Goal: Task Accomplishment & Management: Use online tool/utility

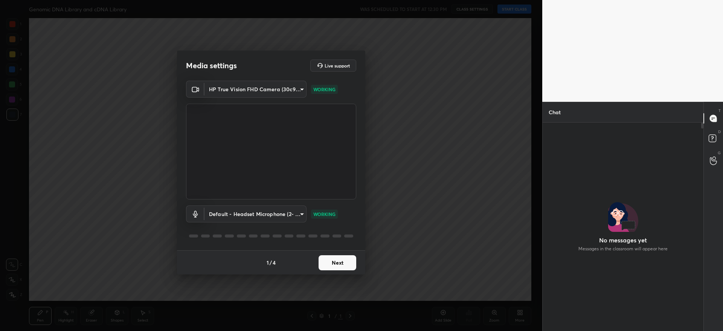
click at [336, 266] on button "Next" at bounding box center [338, 262] width 38 height 15
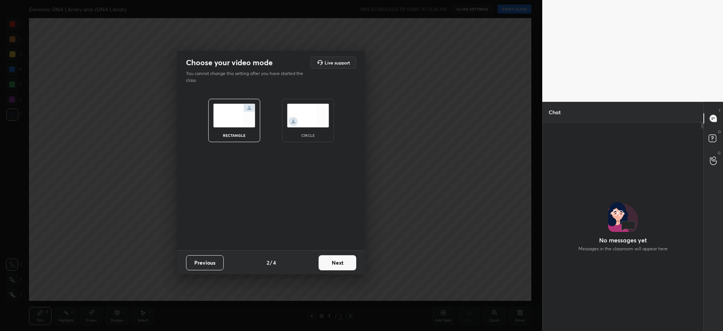
click at [336, 266] on button "Next" at bounding box center [338, 262] width 38 height 15
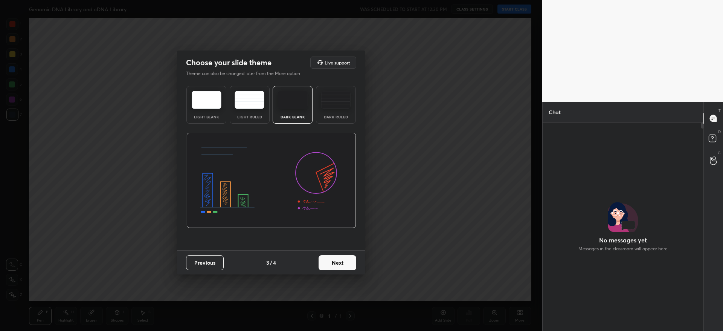
scroll to position [133, 159]
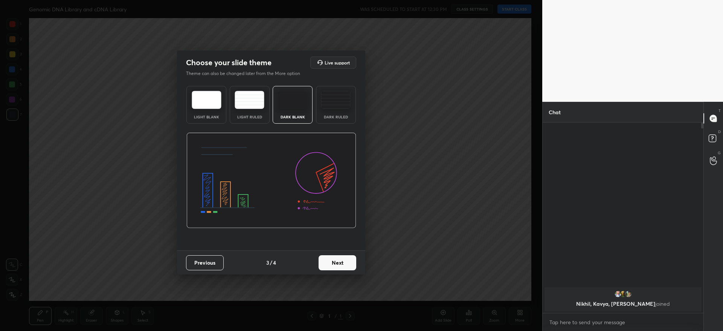
click at [336, 266] on button "Next" at bounding box center [338, 262] width 38 height 15
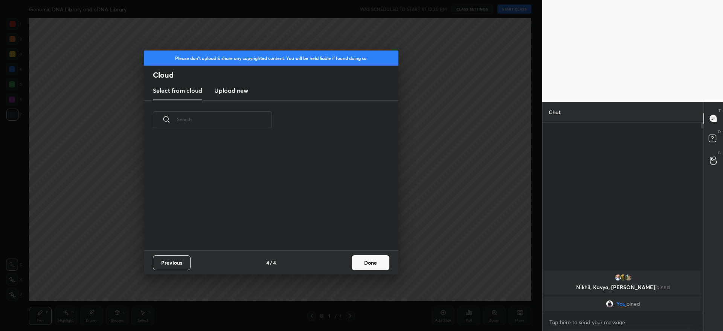
scroll to position [111, 242]
click at [365, 263] on button "Done" at bounding box center [371, 262] width 38 height 15
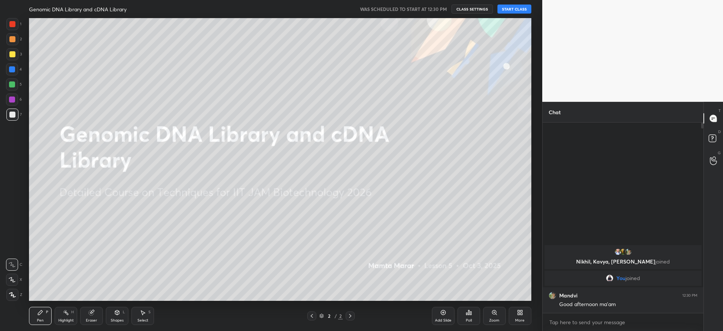
click at [516, 8] on button "START CLASS" at bounding box center [515, 9] width 34 height 9
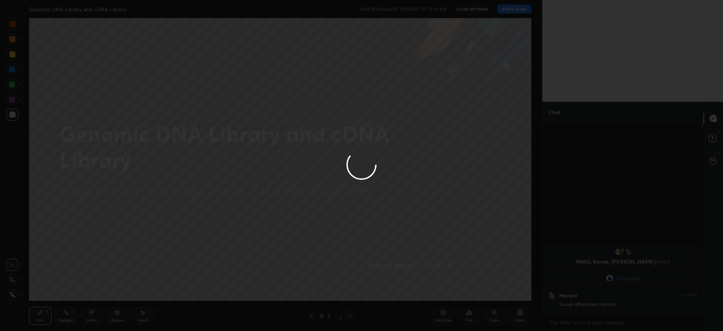
type textarea "x"
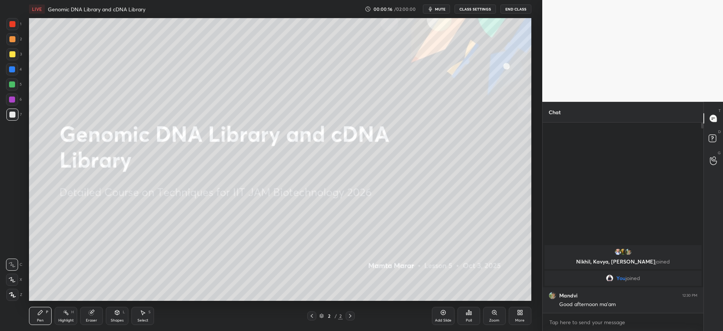
click at [520, 319] on div "More" at bounding box center [519, 320] width 9 height 4
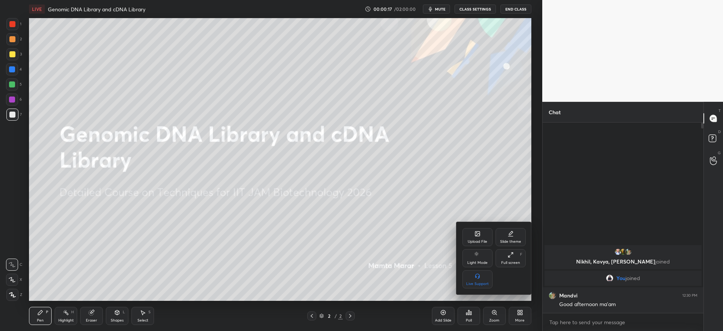
click at [476, 240] on div "Upload File" at bounding box center [478, 242] width 20 height 4
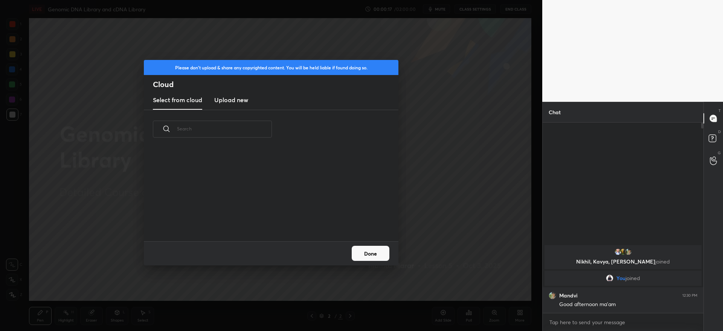
scroll to position [93, 242]
click at [228, 100] on h3 "Upload new" at bounding box center [231, 99] width 34 height 9
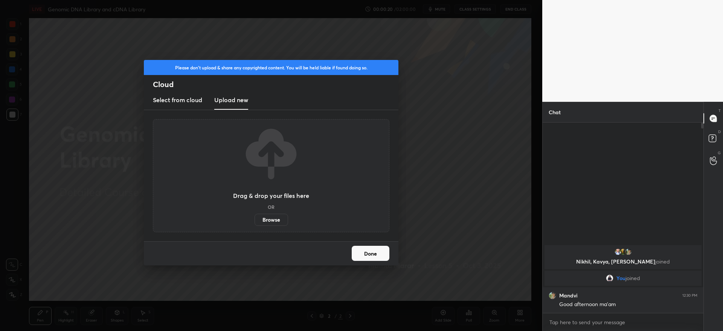
click at [266, 223] on label "Browse" at bounding box center [272, 220] width 34 height 12
click at [255, 223] on input "Browse" at bounding box center [255, 220] width 0 height 12
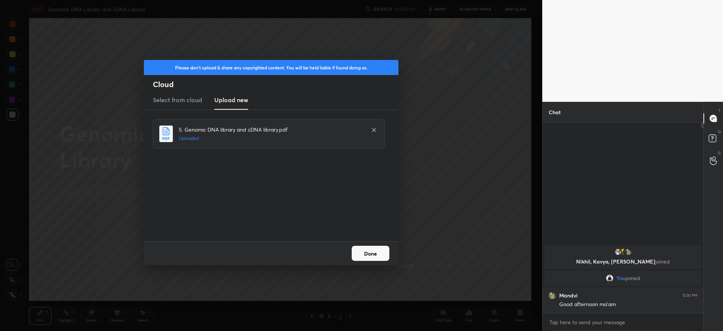
click at [362, 257] on button "Done" at bounding box center [371, 253] width 38 height 15
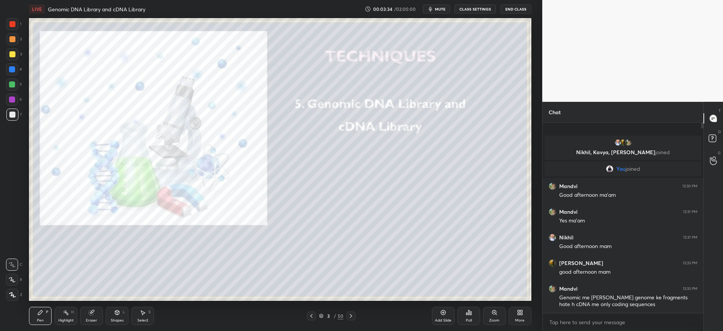
click at [13, 55] on div at bounding box center [12, 54] width 6 height 6
click at [347, 314] on div at bounding box center [351, 315] width 9 height 9
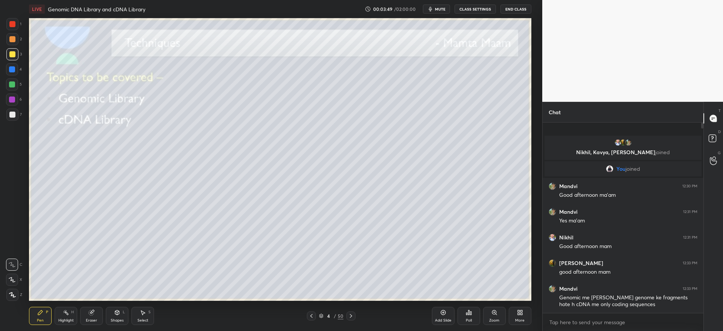
click at [351, 309] on div "Pen P Highlight H Eraser Shapes L Select S 4 / 50 Add Slide Poll Zoom More" at bounding box center [280, 316] width 502 height 30
click at [351, 315] on icon at bounding box center [351, 316] width 6 height 6
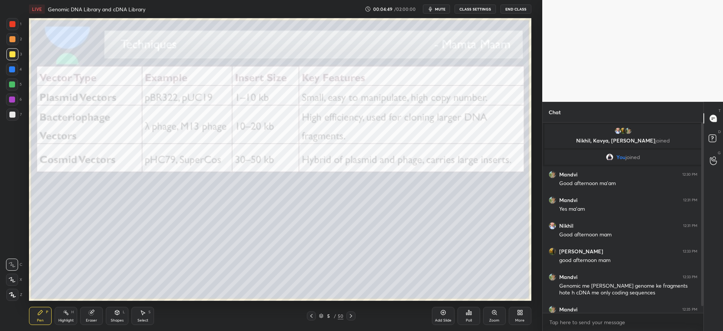
scroll to position [14, 0]
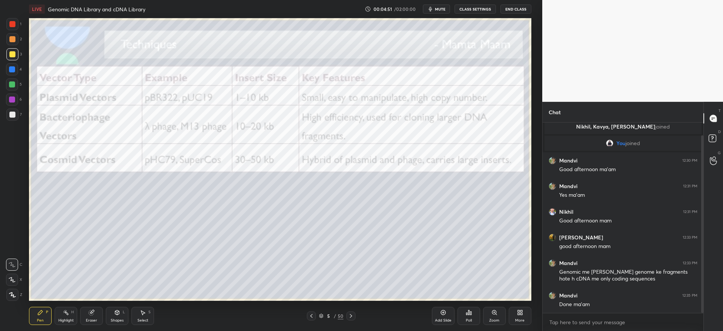
click at [350, 309] on div "Pen P Highlight H Eraser Shapes L Select S 5 / 50 Add Slide Poll Zoom More" at bounding box center [280, 316] width 502 height 30
click at [350, 313] on icon at bounding box center [351, 316] width 6 height 6
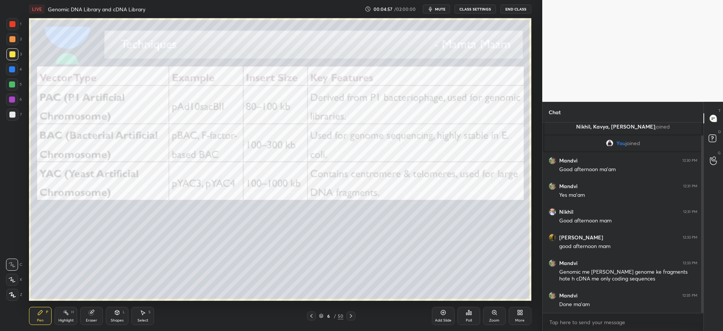
click at [9, 82] on div at bounding box center [12, 84] width 6 height 6
drag, startPoint x: 38, startPoint y: 311, endPoint x: 40, endPoint y: 306, distance: 5.4
click at [38, 310] on icon at bounding box center [40, 312] width 6 height 6
click at [12, 41] on div at bounding box center [12, 39] width 6 height 6
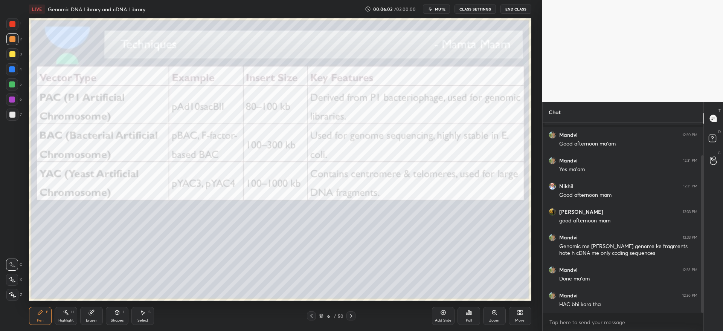
click at [352, 315] on icon at bounding box center [351, 316] width 6 height 6
click at [14, 102] on div at bounding box center [12, 99] width 12 height 12
drag, startPoint x: 8, startPoint y: 291, endPoint x: 14, endPoint y: 293, distance: 6.2
click at [10, 291] on div at bounding box center [12, 295] width 12 height 12
click at [353, 313] on icon at bounding box center [351, 316] width 6 height 6
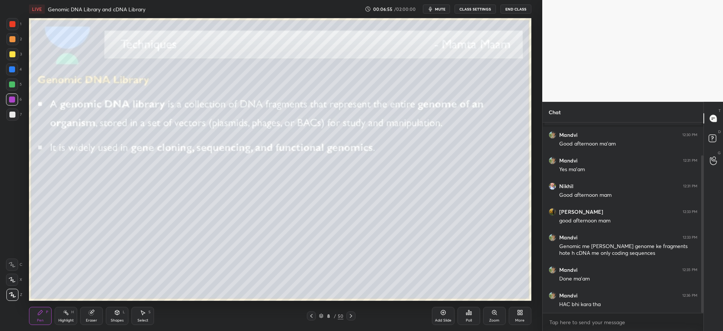
click at [13, 62] on div "3" at bounding box center [13, 55] width 15 height 15
click at [11, 39] on div at bounding box center [12, 39] width 6 height 6
click at [350, 314] on icon at bounding box center [351, 316] width 6 height 6
click at [352, 319] on div at bounding box center [351, 315] width 9 height 9
click at [352, 316] on icon at bounding box center [351, 316] width 6 height 6
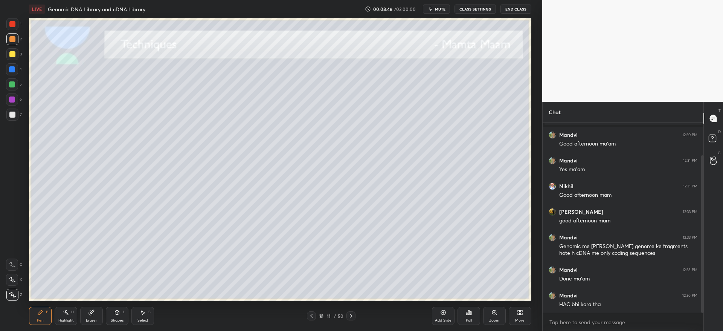
click at [351, 316] on icon at bounding box center [351, 316] width 2 height 4
click at [351, 315] on icon at bounding box center [351, 316] width 6 height 6
click at [351, 315] on icon at bounding box center [351, 316] width 2 height 4
click at [320, 316] on icon at bounding box center [321, 315] width 5 height 5
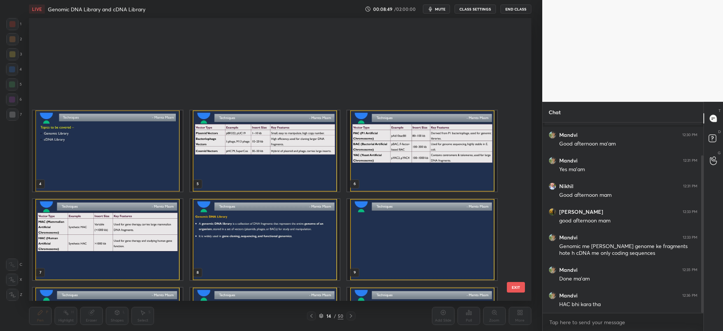
scroll to position [280, 499]
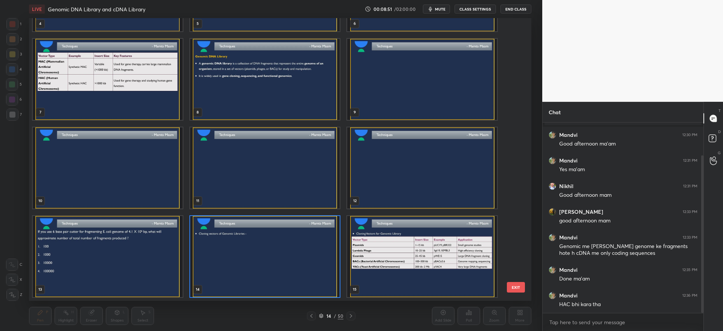
click at [409, 86] on img "grid" at bounding box center [423, 79] width 150 height 81
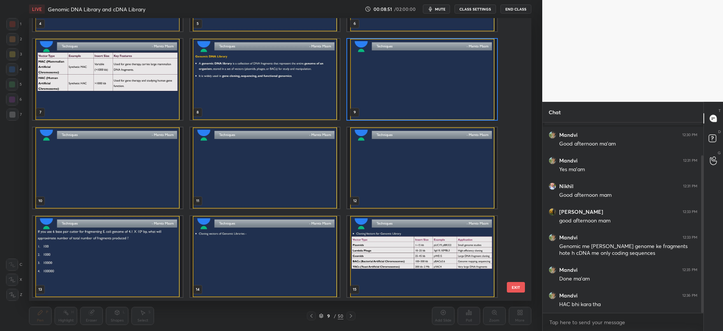
click at [412, 86] on img "grid" at bounding box center [423, 79] width 150 height 81
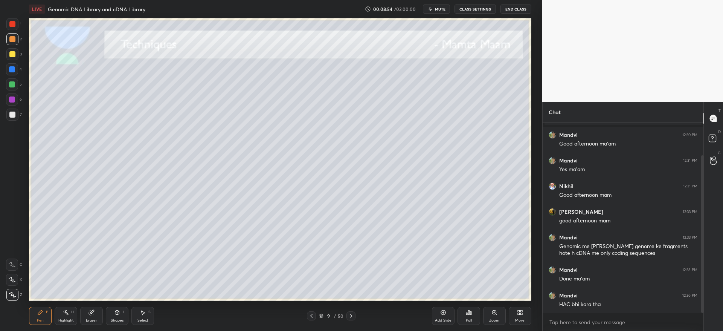
click at [96, 319] on div "Eraser" at bounding box center [91, 320] width 11 height 4
click at [12, 292] on span "Erase all" at bounding box center [11, 294] width 11 height 5
click at [311, 316] on icon at bounding box center [311, 316] width 6 height 6
click at [351, 316] on icon at bounding box center [351, 316] width 6 height 6
click at [15, 87] on div at bounding box center [12, 84] width 12 height 12
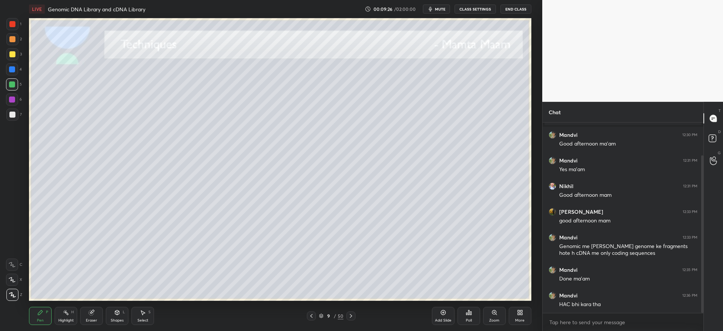
click at [10, 116] on div at bounding box center [12, 114] width 6 height 6
click at [14, 56] on div at bounding box center [12, 54] width 6 height 6
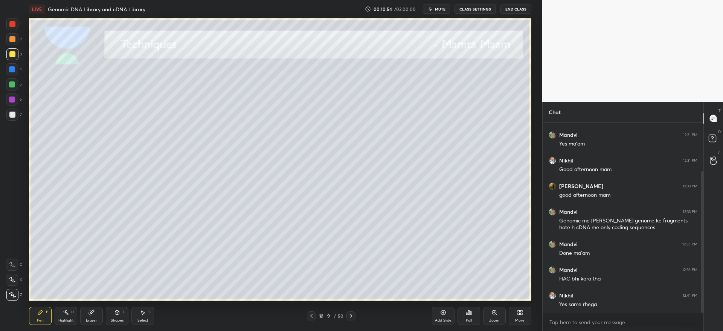
scroll to position [73, 0]
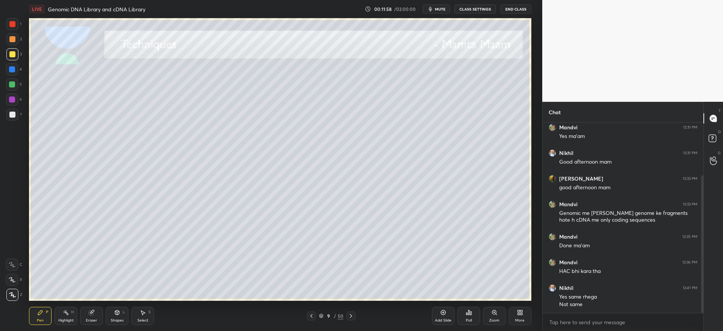
click at [10, 113] on div at bounding box center [12, 114] width 6 height 6
click at [17, 59] on div at bounding box center [12, 54] width 12 height 12
click at [351, 315] on icon at bounding box center [351, 316] width 6 height 6
click at [15, 113] on div at bounding box center [12, 114] width 12 height 12
drag, startPoint x: 9, startPoint y: 66, endPoint x: 13, endPoint y: 60, distance: 6.5
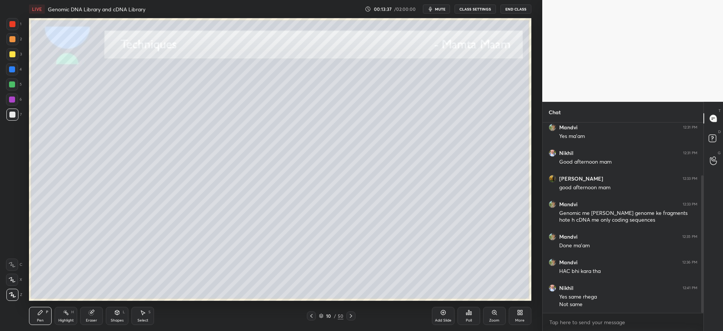
click at [11, 65] on div at bounding box center [12, 69] width 12 height 12
click at [13, 58] on div at bounding box center [12, 54] width 12 height 12
click at [14, 113] on div at bounding box center [12, 114] width 12 height 12
click at [11, 53] on div at bounding box center [12, 54] width 12 height 12
click at [313, 316] on icon at bounding box center [311, 316] width 6 height 6
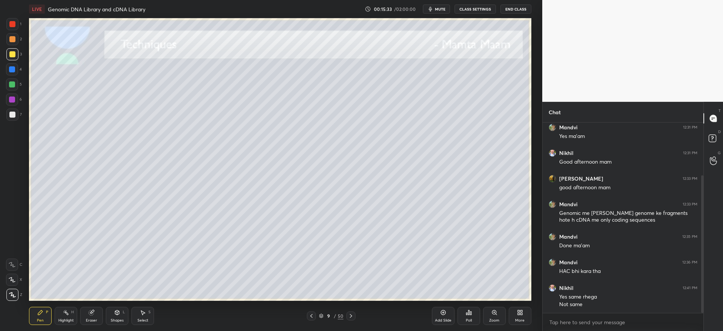
click at [11, 75] on div "4" at bounding box center [14, 70] width 16 height 15
click at [350, 316] on icon at bounding box center [351, 316] width 6 height 6
click at [353, 315] on icon at bounding box center [351, 316] width 6 height 6
click at [10, 117] on div at bounding box center [12, 114] width 12 height 12
click at [9, 65] on div at bounding box center [12, 69] width 12 height 12
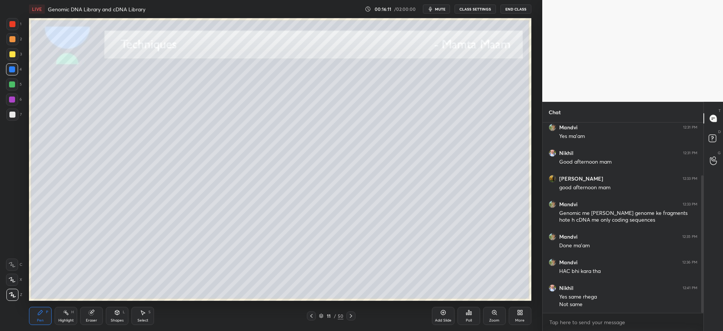
click at [13, 54] on div at bounding box center [12, 54] width 6 height 6
click at [315, 316] on div at bounding box center [311, 315] width 9 height 9
click at [354, 316] on icon at bounding box center [351, 316] width 6 height 6
click at [13, 111] on div at bounding box center [12, 114] width 6 height 6
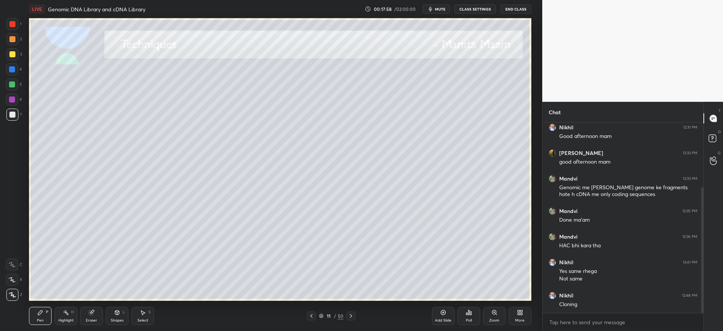
click at [14, 54] on div at bounding box center [12, 54] width 12 height 12
click at [12, 115] on div at bounding box center [12, 114] width 6 height 6
click at [17, 54] on div at bounding box center [12, 54] width 12 height 12
click at [354, 316] on icon at bounding box center [351, 316] width 6 height 6
click at [12, 118] on div at bounding box center [12, 114] width 12 height 12
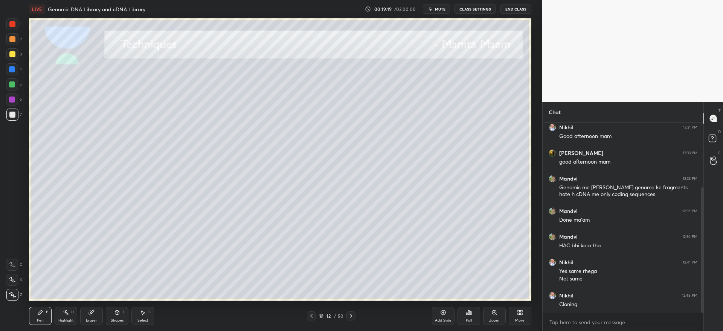
click at [12, 59] on div at bounding box center [12, 54] width 12 height 12
click at [10, 119] on div at bounding box center [12, 114] width 12 height 12
drag, startPoint x: 13, startPoint y: 55, endPoint x: 18, endPoint y: 66, distance: 11.3
click at [15, 55] on div at bounding box center [12, 54] width 6 height 6
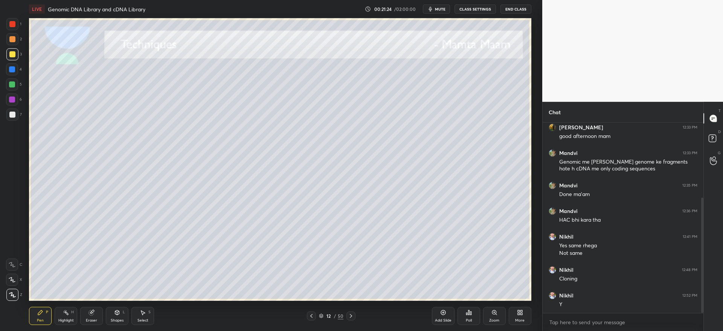
click at [352, 314] on icon at bounding box center [351, 316] width 6 height 6
click at [309, 312] on div at bounding box center [311, 315] width 9 height 9
click at [438, 321] on div "Add Slide" at bounding box center [443, 320] width 17 height 4
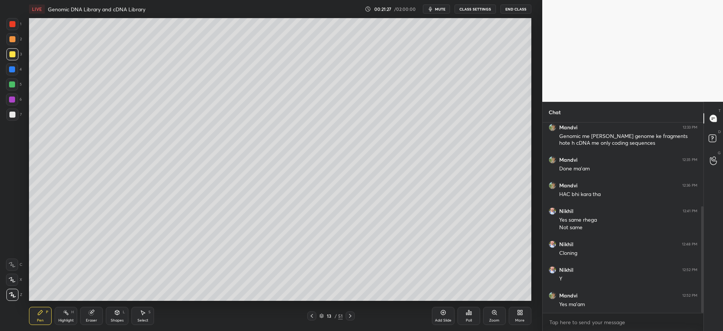
scroll to position [175, 0]
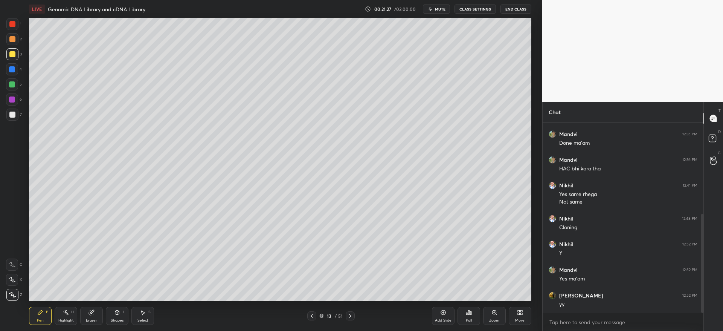
click at [13, 28] on div at bounding box center [12, 24] width 12 height 12
drag, startPoint x: 12, startPoint y: 55, endPoint x: 15, endPoint y: 62, distance: 7.2
click at [12, 55] on div at bounding box center [12, 54] width 6 height 6
click at [12, 31] on div "1" at bounding box center [13, 25] width 15 height 15
drag, startPoint x: 95, startPoint y: 319, endPoint x: 89, endPoint y: 307, distance: 14.0
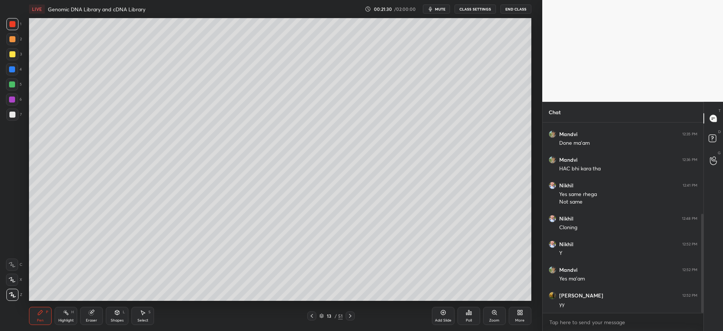
click at [95, 318] on div "Eraser" at bounding box center [91, 320] width 11 height 4
click at [38, 313] on icon at bounding box center [40, 312] width 6 height 6
click at [95, 311] on div "Eraser" at bounding box center [91, 316] width 23 height 18
click at [119, 311] on icon at bounding box center [117, 312] width 6 height 6
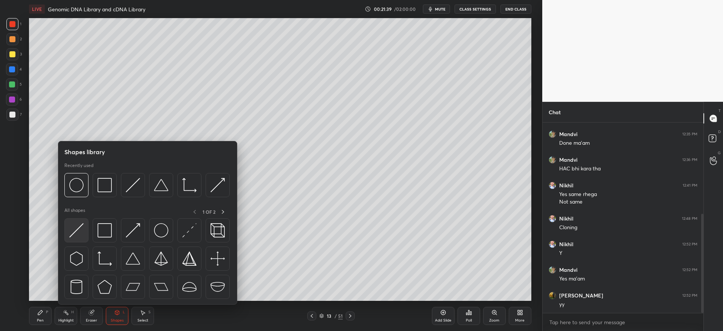
click at [85, 228] on div at bounding box center [76, 230] width 24 height 24
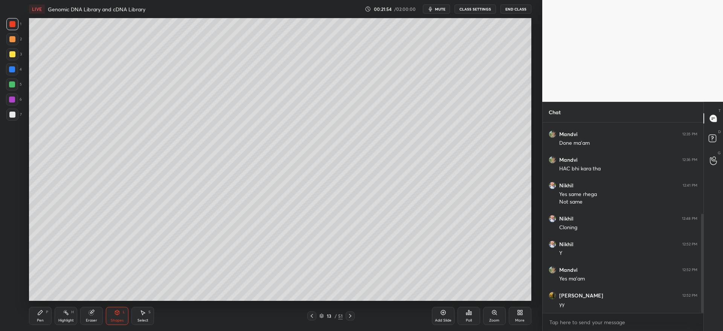
click at [36, 320] on div "Pen P" at bounding box center [40, 316] width 23 height 18
click at [14, 113] on div at bounding box center [12, 114] width 6 height 6
click at [15, 55] on div at bounding box center [12, 54] width 12 height 12
click at [8, 279] on div at bounding box center [12, 279] width 12 height 12
click at [12, 119] on div at bounding box center [12, 114] width 12 height 12
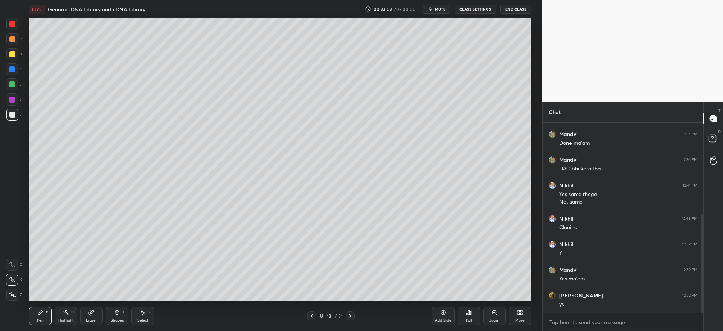
click at [11, 55] on div at bounding box center [12, 54] width 6 height 6
drag, startPoint x: 12, startPoint y: 23, endPoint x: 16, endPoint y: 32, distance: 9.9
click at [12, 24] on div at bounding box center [12, 24] width 6 height 6
click at [12, 109] on div at bounding box center [12, 114] width 12 height 12
click at [13, 87] on div at bounding box center [12, 84] width 12 height 12
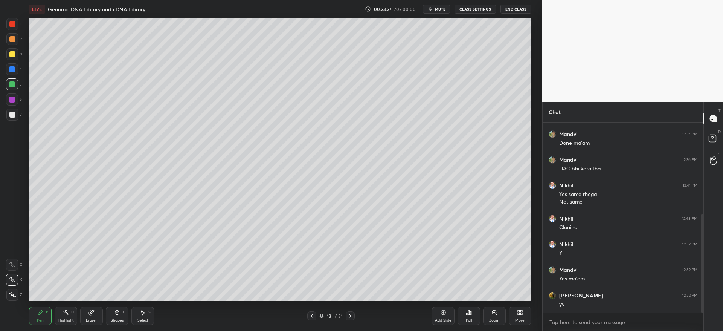
click at [87, 317] on div "Eraser" at bounding box center [91, 316] width 23 height 18
drag, startPoint x: 113, startPoint y: 319, endPoint x: 116, endPoint y: 307, distance: 12.2
click at [113, 319] on div "Shapes" at bounding box center [117, 320] width 13 height 4
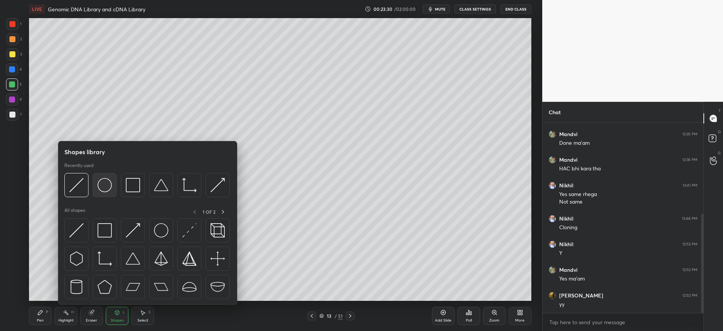
click at [105, 191] on div at bounding box center [105, 185] width 24 height 24
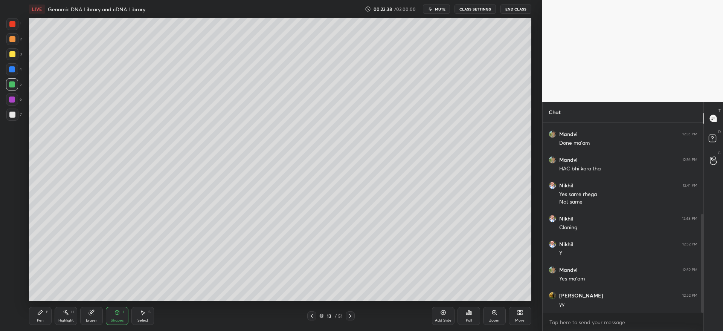
drag, startPoint x: 81, startPoint y: 316, endPoint x: 105, endPoint y: 302, distance: 28.0
click at [83, 316] on div "Eraser" at bounding box center [91, 316] width 23 height 18
click at [34, 323] on div "Pen P" at bounding box center [40, 316] width 23 height 18
click at [14, 93] on div "5" at bounding box center [14, 85] width 16 height 15
click at [14, 114] on div at bounding box center [12, 114] width 6 height 6
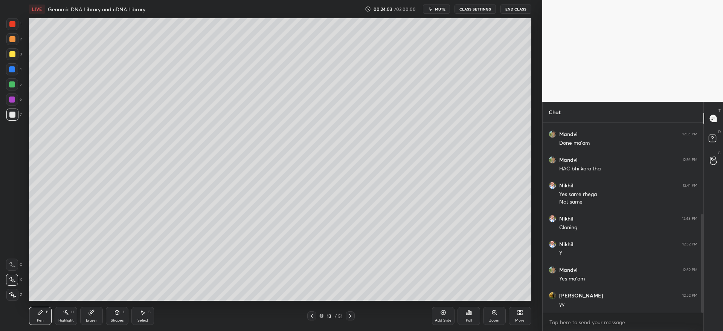
drag, startPoint x: 97, startPoint y: 314, endPoint x: 106, endPoint y: 304, distance: 13.9
click at [97, 314] on div "Eraser" at bounding box center [91, 316] width 23 height 18
click at [47, 310] on div "P" at bounding box center [47, 312] width 2 height 4
click at [14, 84] on div at bounding box center [12, 84] width 6 height 6
click at [17, 32] on div "1" at bounding box center [13, 25] width 15 height 15
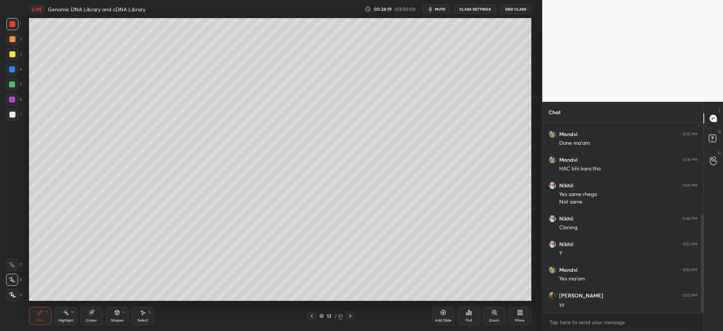
click at [14, 27] on div at bounding box center [12, 24] width 12 height 12
click at [14, 68] on div at bounding box center [12, 69] width 6 height 6
click at [14, 29] on div at bounding box center [12, 24] width 12 height 12
click at [14, 79] on div at bounding box center [12, 84] width 12 height 12
click at [350, 318] on icon at bounding box center [350, 316] width 6 height 6
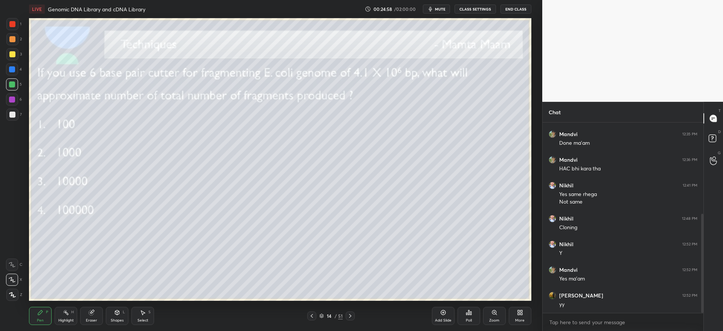
drag, startPoint x: 314, startPoint y: 317, endPoint x: 382, endPoint y: 324, distance: 68.5
click at [314, 317] on icon at bounding box center [312, 316] width 6 height 6
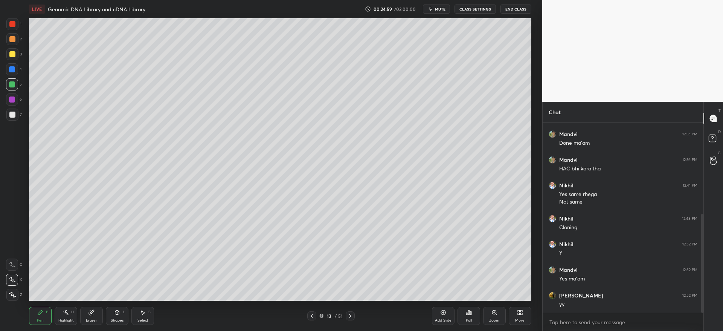
drag, startPoint x: 449, startPoint y: 312, endPoint x: 440, endPoint y: 307, distance: 10.1
click at [448, 311] on div "Add Slide" at bounding box center [443, 316] width 23 height 18
drag, startPoint x: 93, startPoint y: 311, endPoint x: 98, endPoint y: 306, distance: 7.2
click at [92, 311] on icon at bounding box center [91, 312] width 5 height 5
click at [41, 318] on div "Pen" at bounding box center [40, 320] width 7 height 4
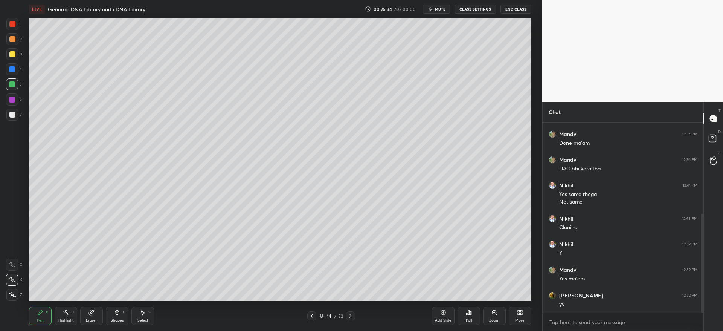
drag, startPoint x: 10, startPoint y: 50, endPoint x: 21, endPoint y: 64, distance: 17.6
click at [11, 51] on div at bounding box center [12, 54] width 12 height 12
drag, startPoint x: 12, startPoint y: 84, endPoint x: 16, endPoint y: 94, distance: 10.1
click at [11, 88] on div at bounding box center [12, 84] width 12 height 12
click at [12, 109] on div "1 2 3 4 5 6 7" at bounding box center [14, 70] width 16 height 105
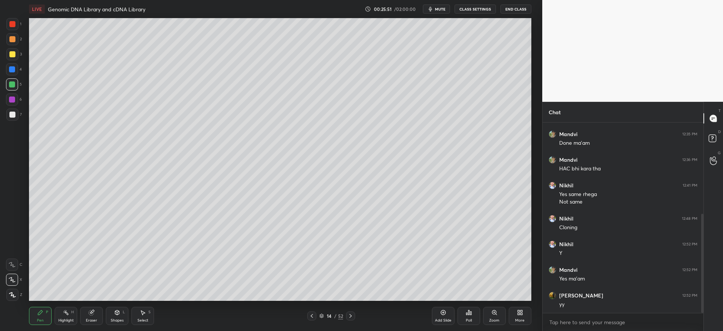
click at [12, 116] on div at bounding box center [12, 114] width 6 height 6
click at [118, 318] on div "Shapes" at bounding box center [117, 320] width 13 height 4
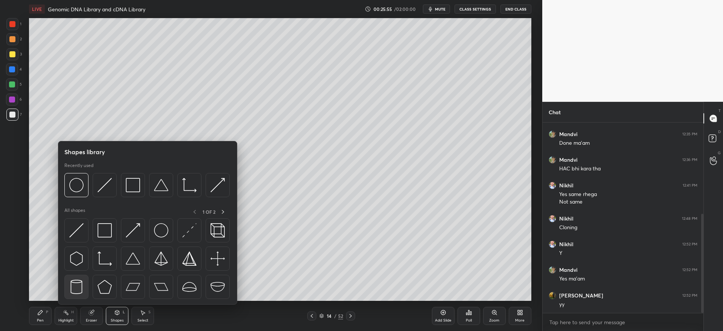
click at [78, 288] on img at bounding box center [76, 286] width 14 height 14
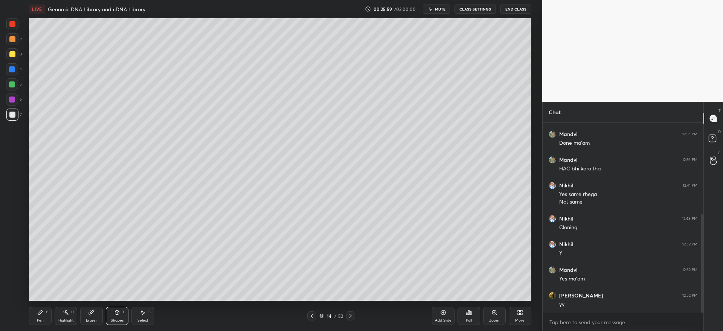
click at [90, 316] on div "Eraser" at bounding box center [91, 316] width 23 height 18
click at [11, 278] on icon at bounding box center [10, 277] width 1 height 1
click at [118, 317] on div "Shapes L" at bounding box center [117, 316] width 23 height 18
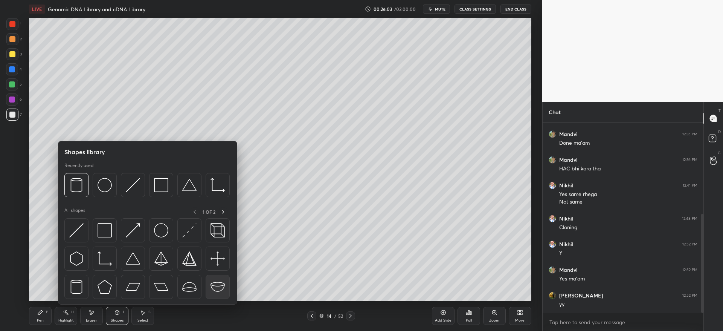
click at [218, 286] on img at bounding box center [218, 286] width 14 height 14
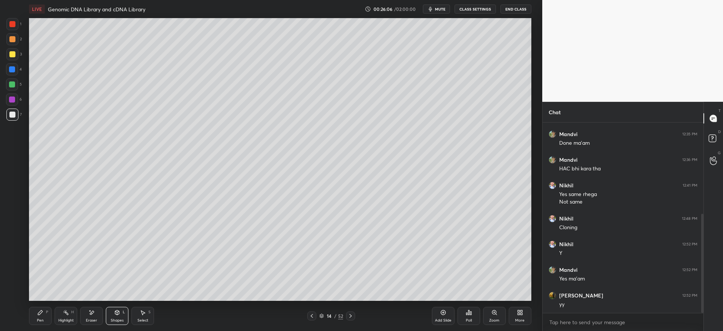
click at [87, 315] on div "Eraser" at bounding box center [91, 316] width 23 height 18
click at [10, 294] on span "Erase all" at bounding box center [11, 294] width 11 height 5
drag, startPoint x: 32, startPoint y: 314, endPoint x: 34, endPoint y: 308, distance: 6.6
click at [33, 314] on div "Pen P" at bounding box center [40, 316] width 23 height 18
click at [14, 88] on div at bounding box center [12, 84] width 12 height 12
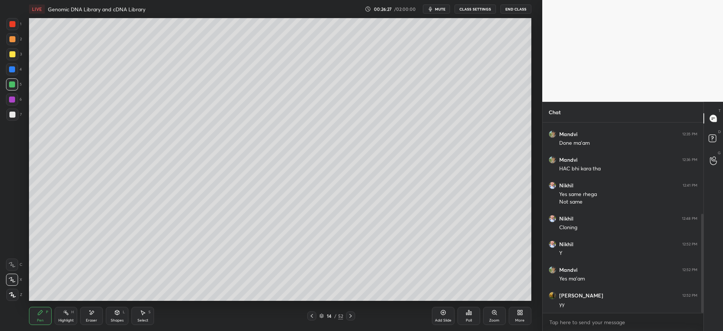
click at [16, 58] on div at bounding box center [12, 54] width 12 height 12
click at [14, 70] on div at bounding box center [12, 69] width 6 height 6
click at [12, 27] on div at bounding box center [12, 24] width 6 height 6
click at [88, 318] on div "Eraser" at bounding box center [91, 320] width 11 height 4
click at [13, 264] on icon at bounding box center [13, 264] width 4 height 4
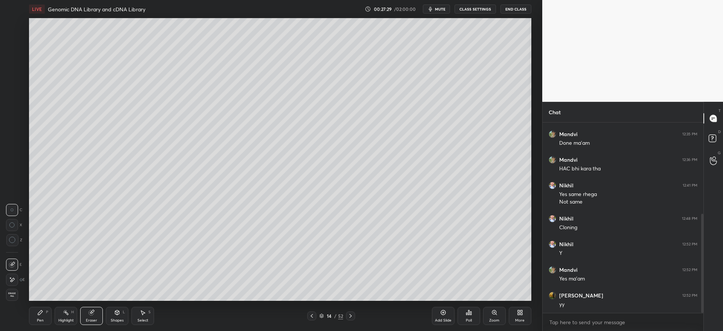
click at [33, 311] on div "Pen P" at bounding box center [40, 316] width 23 height 18
click at [20, 53] on div "3" at bounding box center [13, 54] width 15 height 12
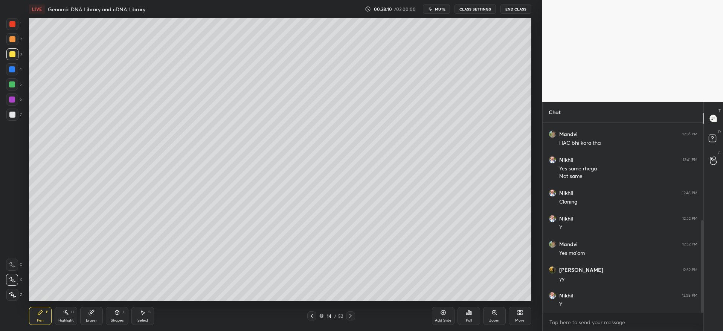
click at [353, 314] on icon at bounding box center [351, 316] width 6 height 6
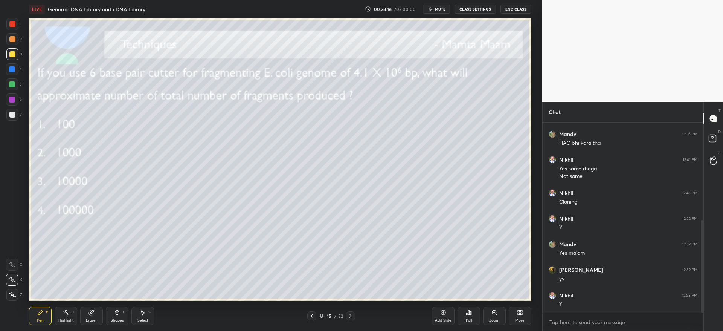
drag, startPoint x: 17, startPoint y: 40, endPoint x: 16, endPoint y: 48, distance: 7.9
click at [16, 41] on div at bounding box center [12, 39] width 12 height 12
click at [14, 64] on div at bounding box center [12, 69] width 12 height 12
click at [14, 58] on div at bounding box center [12, 54] width 12 height 12
click at [12, 38] on div at bounding box center [12, 39] width 6 height 6
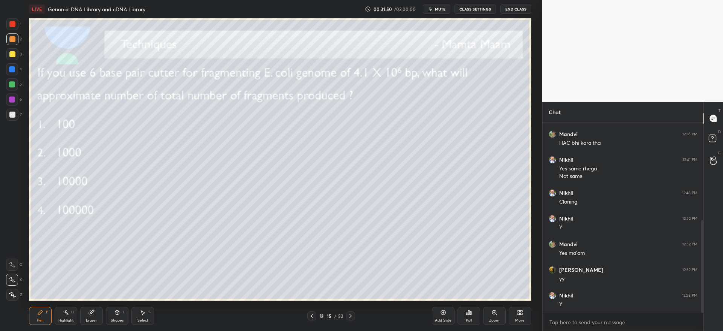
drag, startPoint x: 443, startPoint y: 313, endPoint x: 451, endPoint y: 303, distance: 13.4
click at [444, 311] on icon at bounding box center [443, 312] width 6 height 6
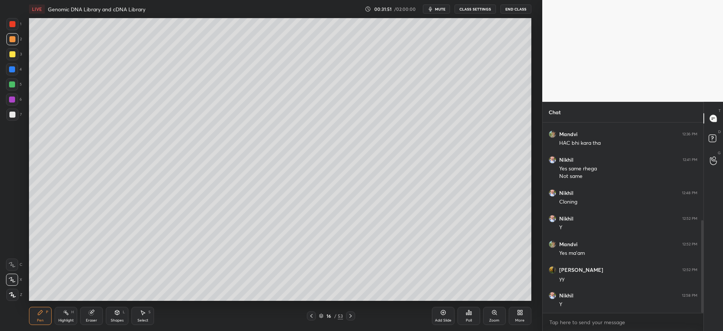
click at [9, 53] on div at bounding box center [12, 54] width 6 height 6
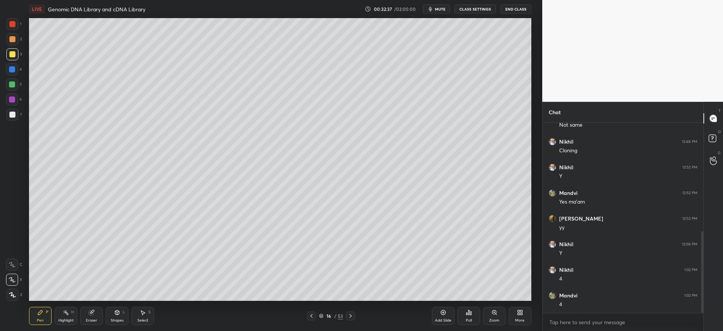
click at [21, 42] on div "2" at bounding box center [13, 39] width 15 height 12
click at [311, 319] on div at bounding box center [311, 315] width 9 height 9
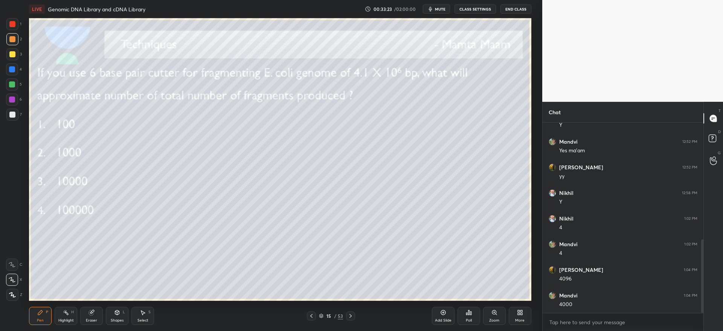
click at [13, 60] on div "3" at bounding box center [13, 55] width 15 height 15
click at [9, 40] on div at bounding box center [12, 39] width 6 height 6
click at [15, 56] on div at bounding box center [12, 54] width 6 height 6
click at [12, 116] on div at bounding box center [12, 114] width 6 height 6
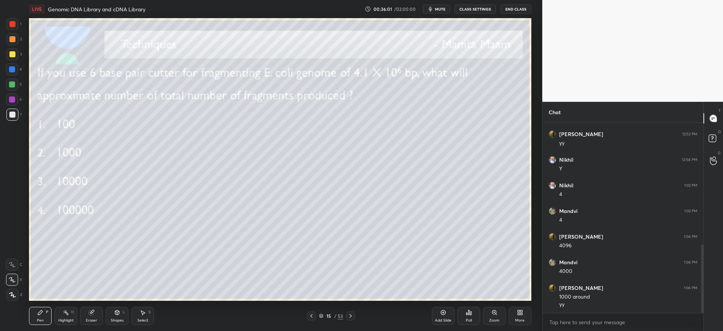
drag, startPoint x: 11, startPoint y: 54, endPoint x: 20, endPoint y: 59, distance: 10.5
click at [12, 54] on div at bounding box center [12, 54] width 6 height 6
drag, startPoint x: 16, startPoint y: 296, endPoint x: 23, endPoint y: 294, distance: 7.9
click at [15, 296] on div at bounding box center [12, 295] width 12 height 12
drag, startPoint x: 99, startPoint y: 314, endPoint x: 172, endPoint y: 315, distance: 72.7
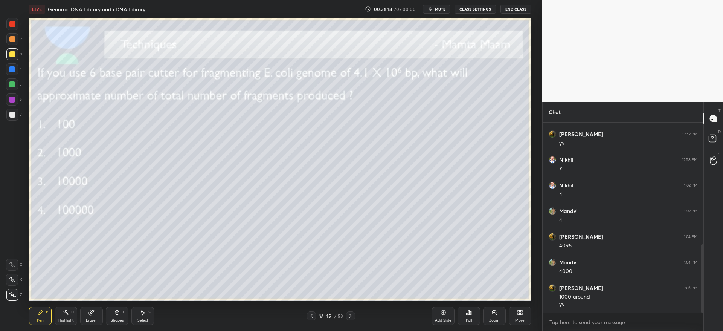
click at [99, 316] on div "Eraser" at bounding box center [91, 316] width 23 height 18
click at [41, 318] on div "Pen" at bounding box center [40, 320] width 7 height 4
click at [349, 317] on icon at bounding box center [351, 316] width 6 height 6
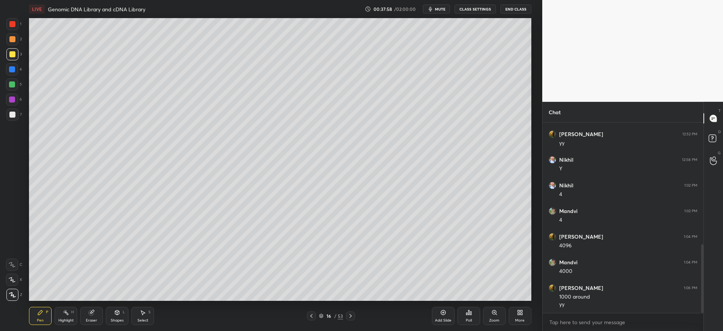
click at [310, 318] on icon at bounding box center [311, 316] width 6 height 6
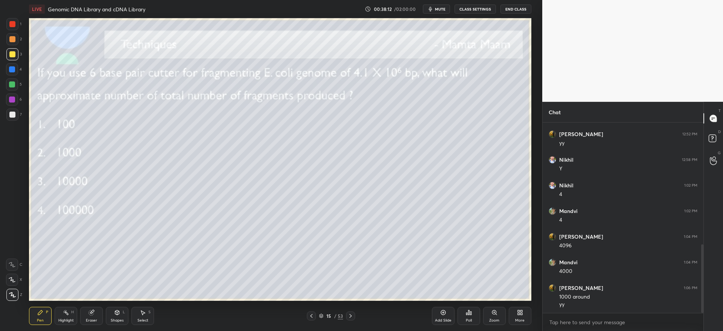
click at [352, 317] on icon at bounding box center [351, 316] width 6 height 6
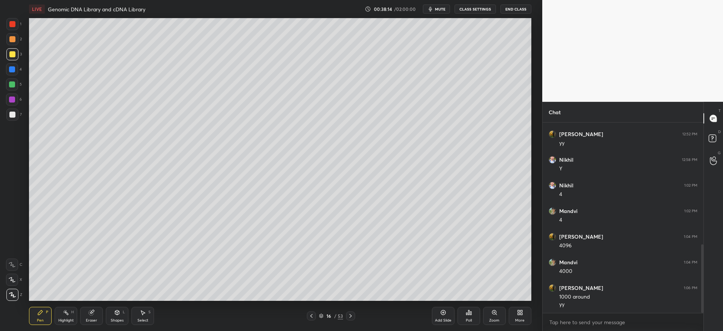
click at [348, 314] on icon at bounding box center [351, 316] width 6 height 6
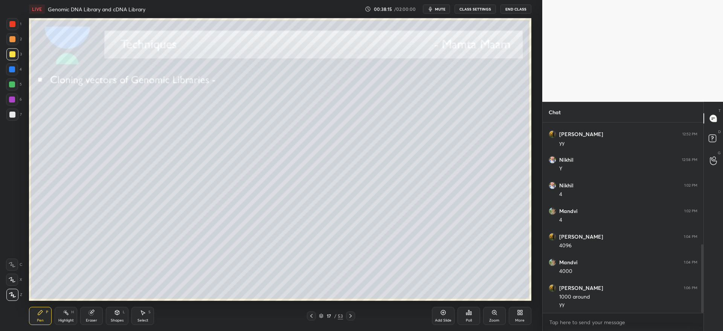
click at [9, 119] on div at bounding box center [12, 114] width 12 height 12
click at [18, 54] on div "3" at bounding box center [13, 54] width 15 height 12
click at [11, 118] on div at bounding box center [12, 114] width 12 height 12
drag, startPoint x: 94, startPoint y: 316, endPoint x: 96, endPoint y: 311, distance: 5.6
click at [95, 314] on div "Eraser" at bounding box center [91, 316] width 23 height 18
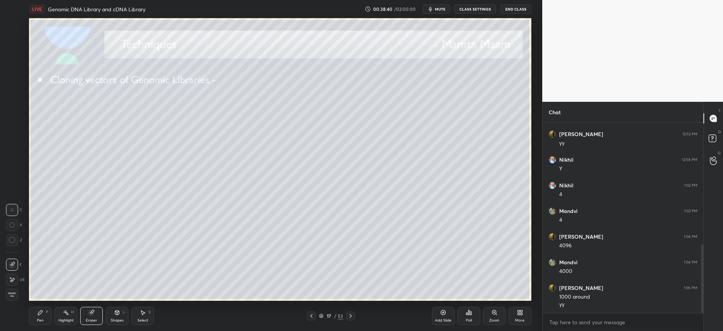
click at [40, 319] on div "Pen" at bounding box center [40, 320] width 7 height 4
click at [93, 318] on div "Eraser" at bounding box center [91, 320] width 11 height 4
click at [48, 314] on div "Pen P" at bounding box center [40, 316] width 23 height 18
click at [13, 38] on div at bounding box center [12, 39] width 6 height 6
click at [9, 87] on div at bounding box center [12, 84] width 6 height 6
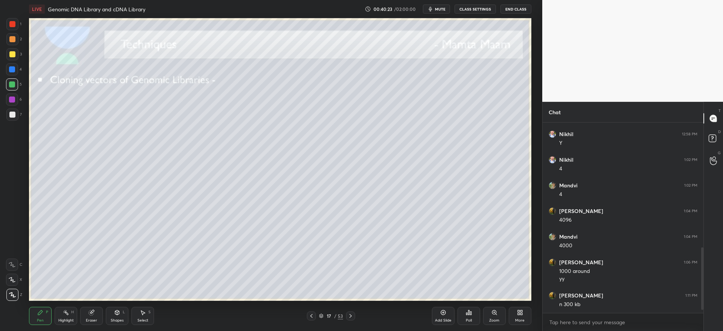
scroll to position [388, 0]
drag, startPoint x: 8, startPoint y: 50, endPoint x: 12, endPoint y: 55, distance: 6.4
click at [9, 52] on div at bounding box center [12, 54] width 12 height 12
click at [10, 85] on div at bounding box center [12, 84] width 6 height 6
click at [14, 43] on div at bounding box center [12, 39] width 12 height 12
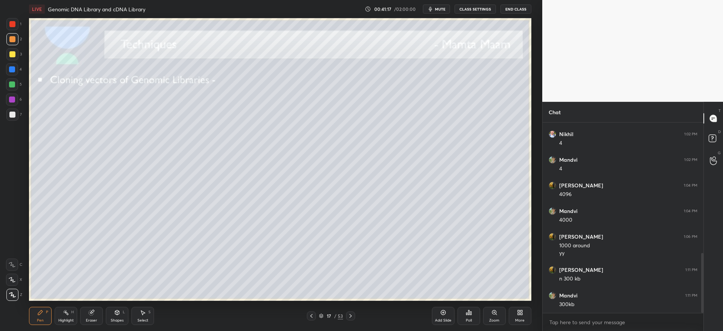
scroll to position [413, 0]
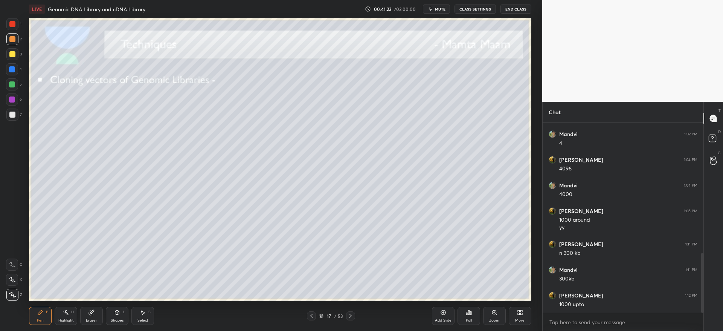
click at [95, 314] on icon at bounding box center [92, 312] width 6 height 6
click at [49, 312] on div "Pen P" at bounding box center [40, 316] width 23 height 18
click at [348, 317] on icon at bounding box center [351, 316] width 6 height 6
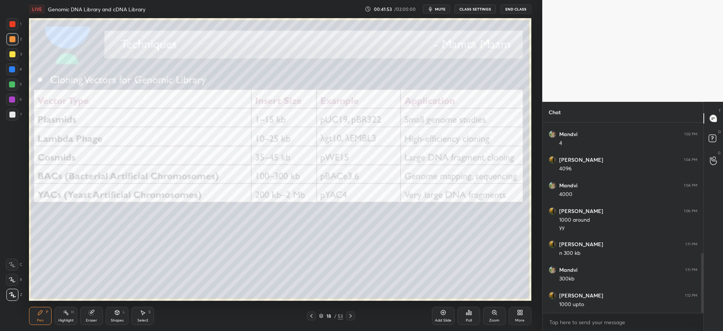
click at [15, 52] on div at bounding box center [12, 54] width 12 height 12
click at [351, 313] on icon at bounding box center [351, 316] width 6 height 6
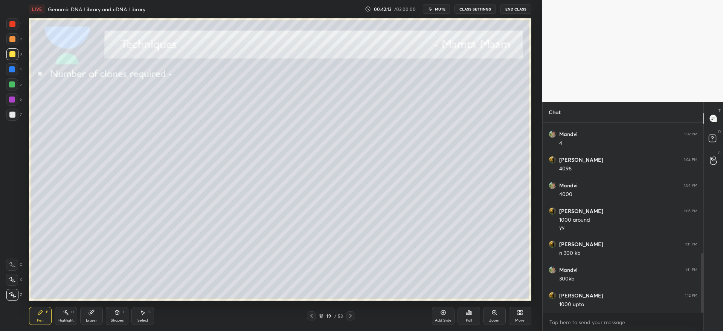
drag, startPoint x: 8, startPoint y: 118, endPoint x: 12, endPoint y: 117, distance: 4.3
click at [10, 118] on div at bounding box center [12, 114] width 12 height 12
click at [15, 57] on div at bounding box center [12, 54] width 12 height 12
click at [14, 114] on div at bounding box center [12, 114] width 6 height 6
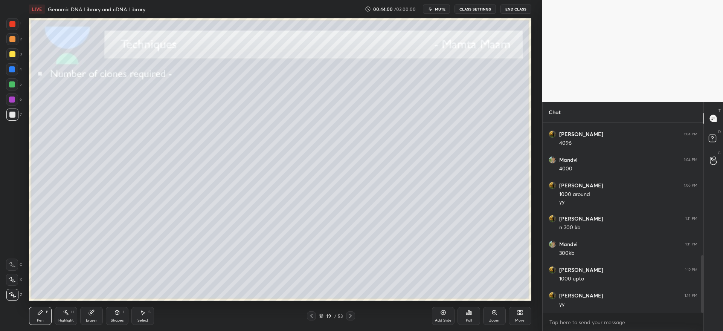
click at [347, 317] on div "19 / 53" at bounding box center [331, 315] width 48 height 9
click at [351, 316] on icon at bounding box center [351, 316] width 6 height 6
click at [351, 315] on icon at bounding box center [351, 316] width 6 height 6
click at [12, 119] on div at bounding box center [12, 114] width 12 height 12
click at [15, 55] on div at bounding box center [12, 54] width 12 height 12
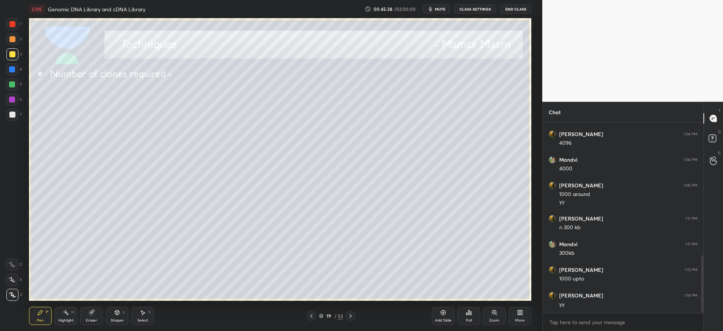
drag, startPoint x: 12, startPoint y: 41, endPoint x: 20, endPoint y: 43, distance: 7.8
click at [13, 41] on div at bounding box center [12, 39] width 6 height 6
click at [93, 321] on div "Eraser" at bounding box center [91, 320] width 11 height 4
click at [33, 315] on div "Pen P" at bounding box center [40, 316] width 23 height 18
click at [351, 315] on icon at bounding box center [351, 316] width 6 height 6
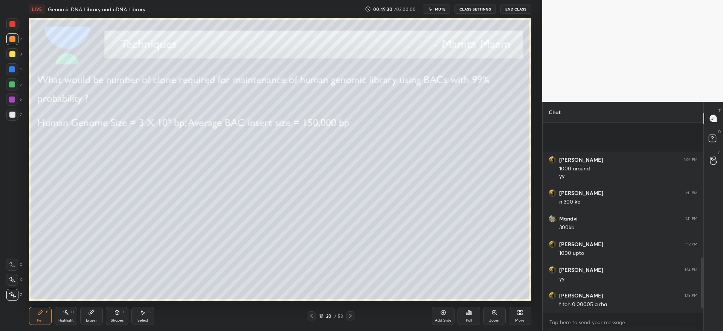
scroll to position [531, 0]
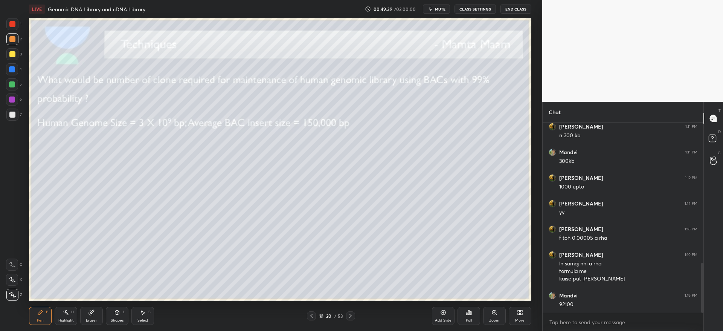
click at [14, 54] on div at bounding box center [12, 54] width 6 height 6
click at [310, 317] on icon at bounding box center [311, 316] width 6 height 6
click at [349, 319] on div at bounding box center [350, 315] width 9 height 9
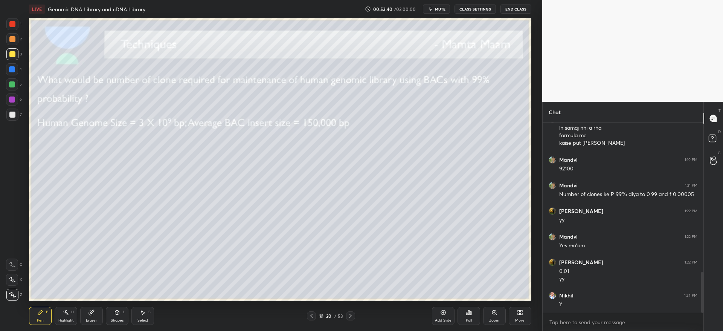
scroll to position [692, 0]
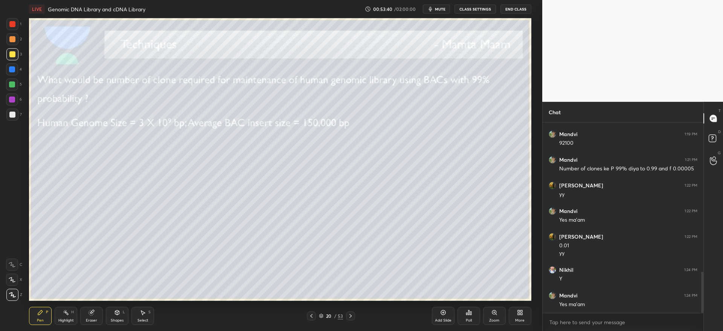
click at [354, 316] on div at bounding box center [350, 315] width 9 height 9
drag, startPoint x: 12, startPoint y: 127, endPoint x: 16, endPoint y: 119, distance: 9.1
click at [15, 127] on div "1 2 3 4 5 6 7 C X Z C X Z E E Erase all H H" at bounding box center [12, 159] width 24 height 282
drag, startPoint x: 11, startPoint y: 118, endPoint x: 14, endPoint y: 118, distance: 3.8
click at [11, 118] on div at bounding box center [12, 114] width 12 height 12
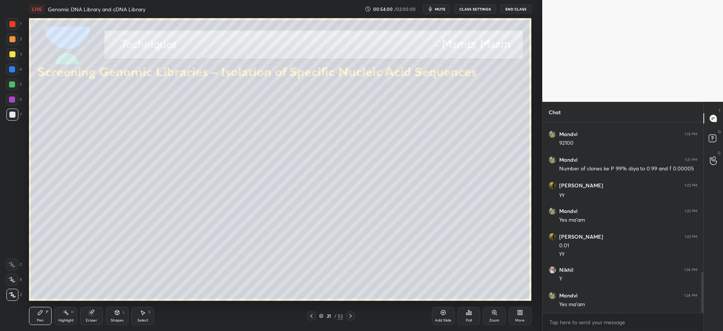
click at [10, 56] on div at bounding box center [12, 54] width 6 height 6
click at [351, 317] on icon at bounding box center [351, 316] width 6 height 6
click at [11, 118] on div at bounding box center [12, 114] width 12 height 12
click at [351, 317] on icon at bounding box center [351, 316] width 6 height 6
click at [317, 315] on div "23 / 53" at bounding box center [331, 315] width 48 height 9
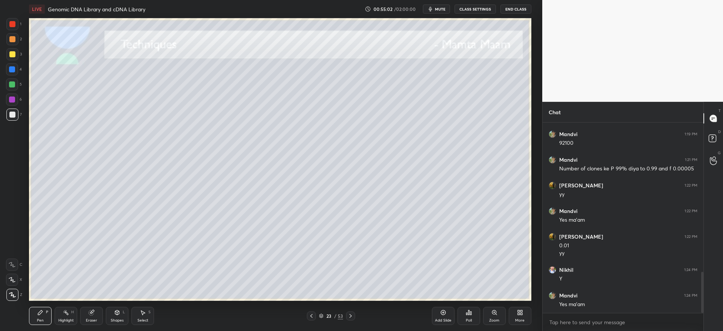
click at [311, 314] on icon at bounding box center [311, 316] width 6 height 6
click at [10, 56] on div at bounding box center [12, 54] width 12 height 12
click at [10, 114] on div at bounding box center [12, 114] width 6 height 6
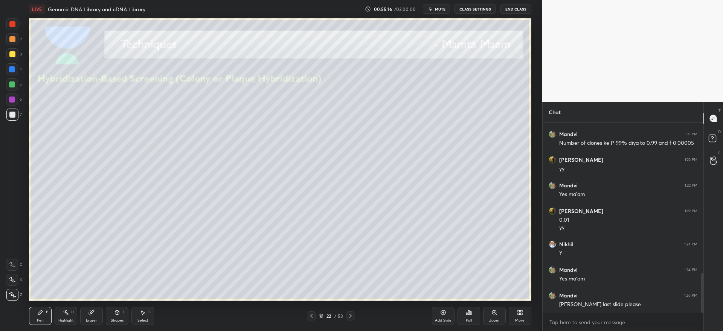
click at [314, 315] on icon at bounding box center [311, 316] width 6 height 6
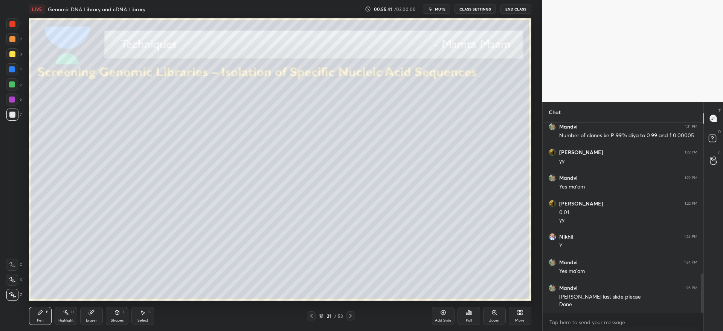
click at [351, 315] on icon at bounding box center [351, 316] width 2 height 4
drag, startPoint x: 89, startPoint y: 315, endPoint x: 87, endPoint y: 301, distance: 14.0
click at [89, 314] on icon at bounding box center [92, 312] width 6 height 6
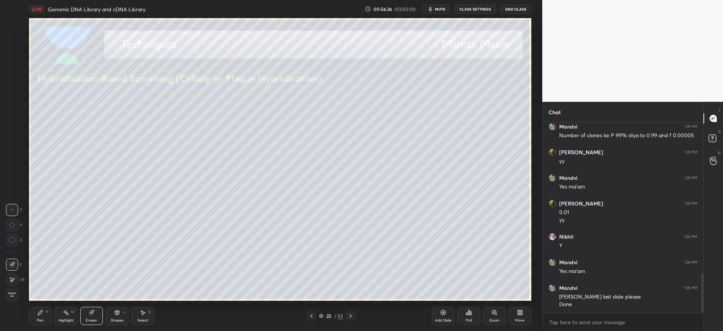
click at [46, 316] on div "Pen P" at bounding box center [40, 316] width 23 height 18
click at [12, 54] on div at bounding box center [12, 54] width 6 height 6
click at [13, 70] on div at bounding box center [12, 69] width 6 height 6
click at [12, 58] on div at bounding box center [12, 54] width 12 height 12
click at [13, 46] on div "2" at bounding box center [13, 40] width 15 height 15
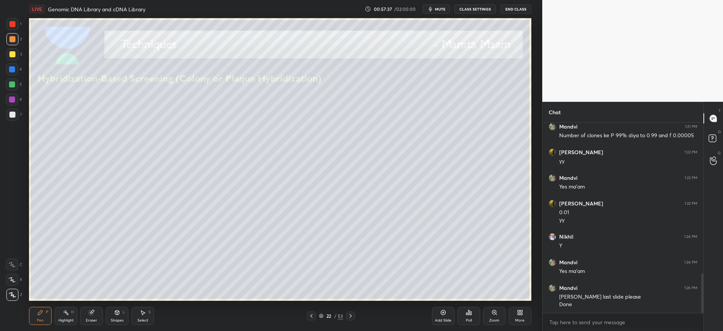
drag, startPoint x: 11, startPoint y: 55, endPoint x: 14, endPoint y: 62, distance: 7.9
click at [10, 55] on div at bounding box center [12, 54] width 6 height 6
click at [11, 37] on div at bounding box center [12, 39] width 12 height 12
click at [352, 316] on icon at bounding box center [351, 316] width 6 height 6
click at [11, 53] on div at bounding box center [12, 54] width 6 height 6
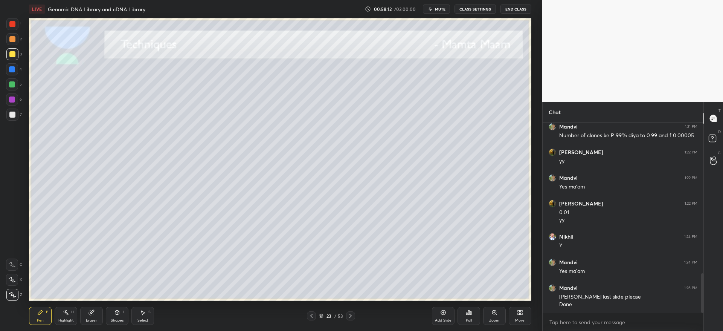
click at [14, 41] on div at bounding box center [12, 39] width 6 height 6
click at [311, 319] on div at bounding box center [311, 315] width 9 height 9
click at [349, 317] on icon at bounding box center [351, 316] width 6 height 6
click at [353, 317] on icon at bounding box center [351, 316] width 6 height 6
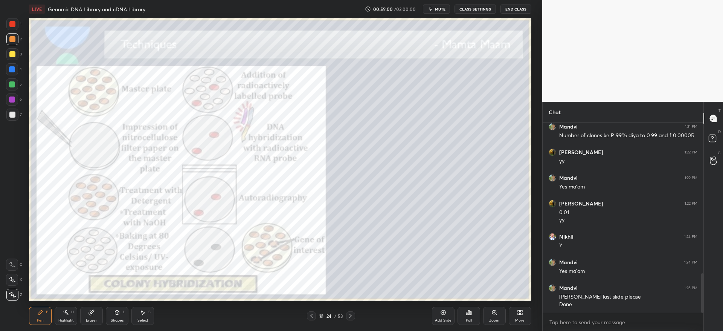
click at [310, 316] on icon at bounding box center [311, 316] width 6 height 6
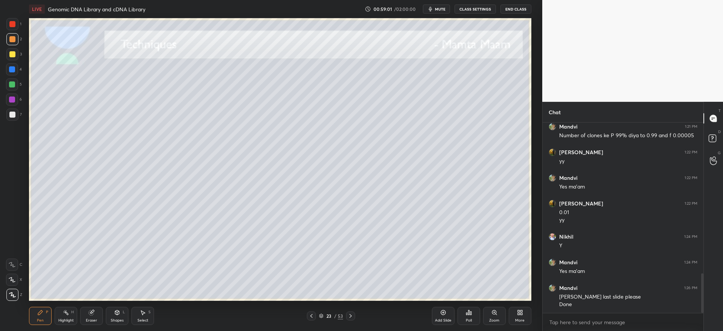
click at [444, 318] on div "Add Slide" at bounding box center [443, 320] width 17 height 4
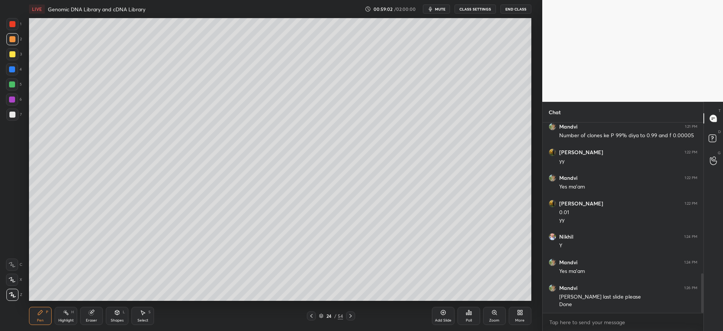
click at [12, 53] on div at bounding box center [12, 54] width 6 height 6
click at [15, 112] on div at bounding box center [12, 114] width 12 height 12
drag, startPoint x: 94, startPoint y: 316, endPoint x: 99, endPoint y: 309, distance: 8.4
click at [95, 315] on div "Eraser" at bounding box center [91, 316] width 23 height 18
click at [37, 316] on div "Pen P" at bounding box center [40, 316] width 23 height 18
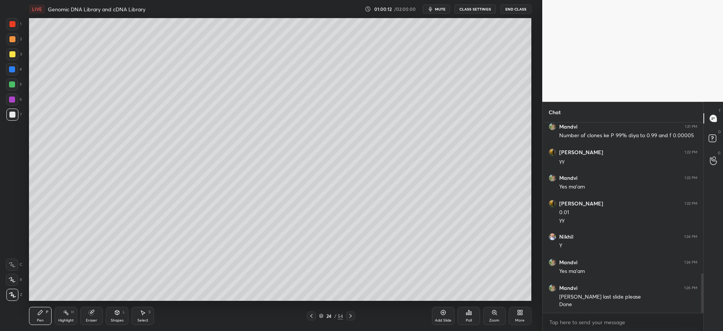
click at [93, 307] on div "Eraser" at bounding box center [91, 316] width 23 height 18
click at [36, 305] on div "Pen P Highlight H Eraser Shapes L Select S 24 / 54 Add Slide Poll Zoom More" at bounding box center [280, 316] width 502 height 30
drag, startPoint x: 41, startPoint y: 313, endPoint x: 40, endPoint y: 307, distance: 5.8
click at [41, 312] on icon at bounding box center [40, 312] width 5 height 5
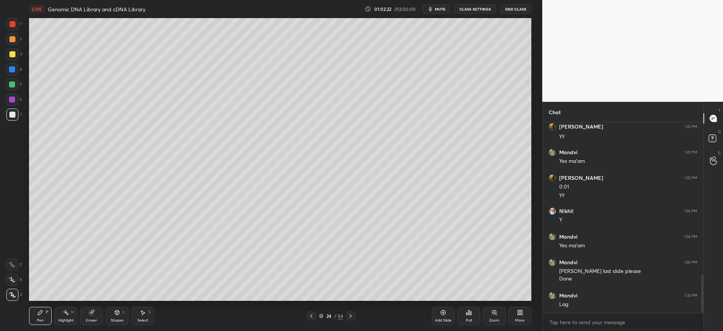
click at [11, 86] on div at bounding box center [12, 84] width 6 height 6
click at [8, 122] on div "1 2 3 4 5 6 7 C X Z C X Z E E Erase all H H" at bounding box center [12, 159] width 24 height 282
click at [11, 117] on div at bounding box center [12, 114] width 6 height 6
click at [11, 114] on div at bounding box center [12, 114] width 6 height 6
click at [351, 318] on icon at bounding box center [351, 316] width 6 height 6
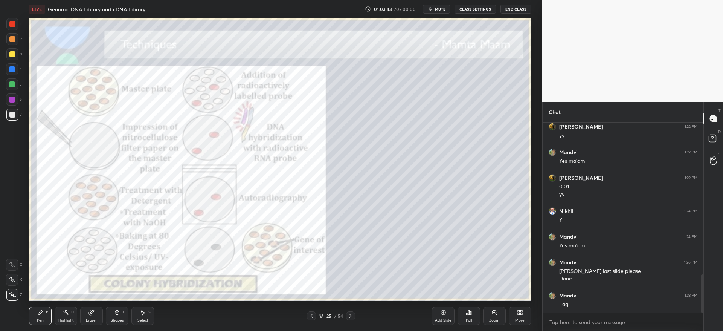
drag, startPoint x: 313, startPoint y: 316, endPoint x: 335, endPoint y: 321, distance: 22.6
click at [313, 316] on icon at bounding box center [311, 316] width 6 height 6
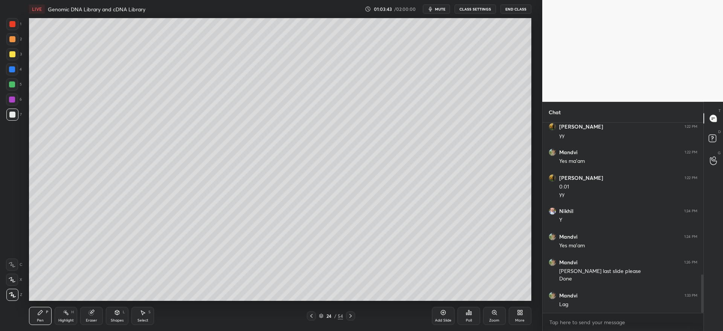
click at [444, 315] on icon at bounding box center [443, 312] width 6 height 6
click at [13, 117] on div at bounding box center [12, 114] width 6 height 6
click at [15, 59] on div at bounding box center [12, 54] width 12 height 12
click at [13, 119] on div at bounding box center [12, 114] width 12 height 12
click at [15, 72] on div at bounding box center [12, 69] width 12 height 12
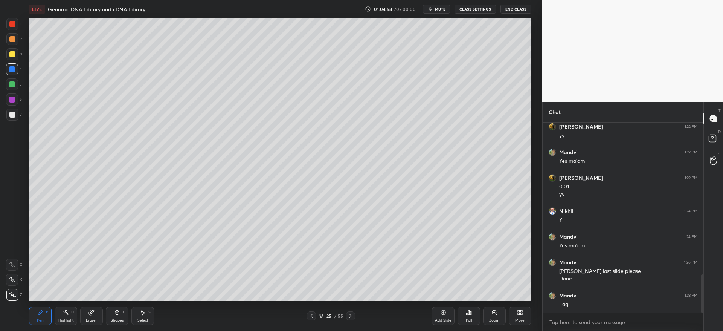
click at [351, 313] on div at bounding box center [350, 315] width 9 height 9
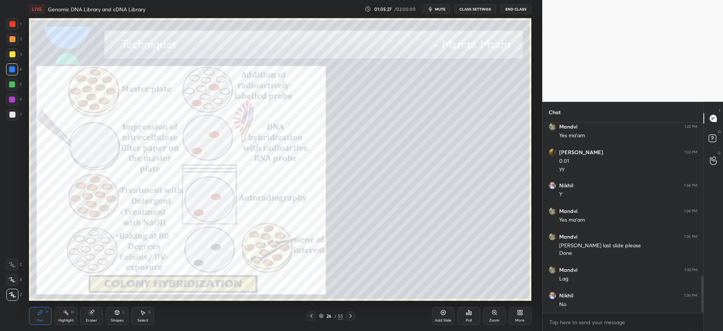
scroll to position [802, 0]
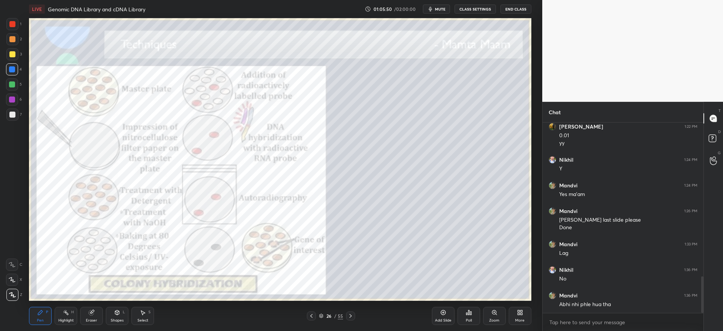
click at [18, 55] on div "3" at bounding box center [13, 54] width 15 height 12
click at [17, 44] on div "2" at bounding box center [13, 40] width 15 height 15
click at [353, 316] on icon at bounding box center [351, 316] width 6 height 6
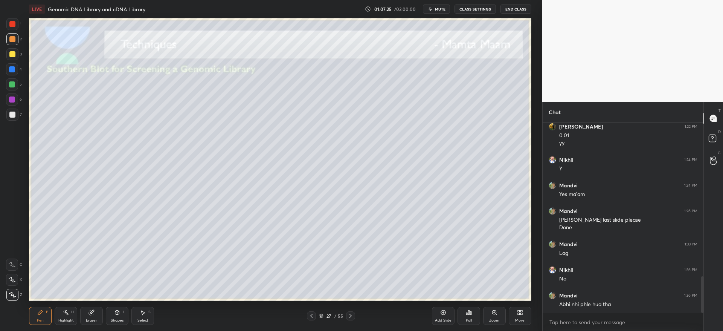
click at [314, 318] on div at bounding box center [311, 315] width 9 height 9
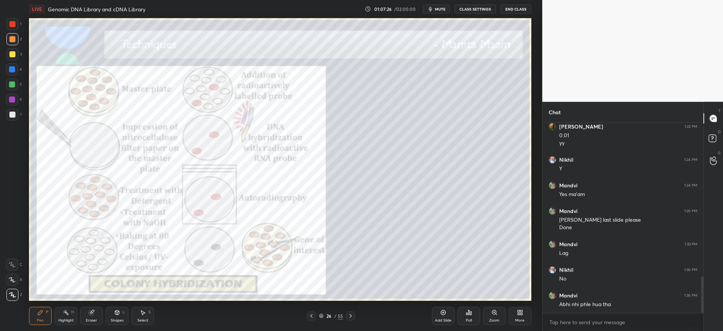
click at [443, 316] on div "Add Slide" at bounding box center [443, 316] width 23 height 18
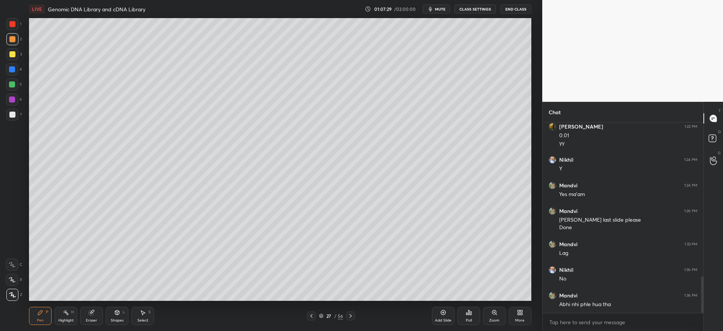
click at [311, 316] on icon at bounding box center [311, 316] width 2 height 4
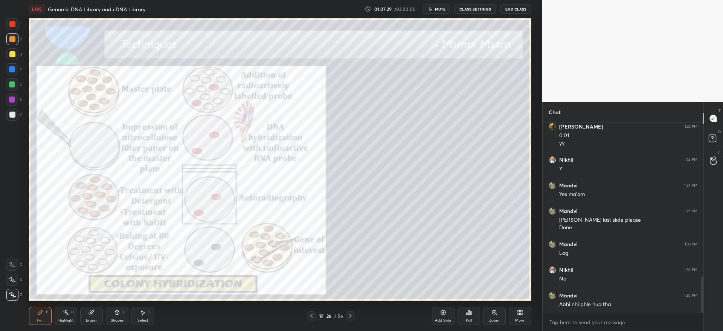
click at [311, 316] on icon at bounding box center [311, 316] width 6 height 6
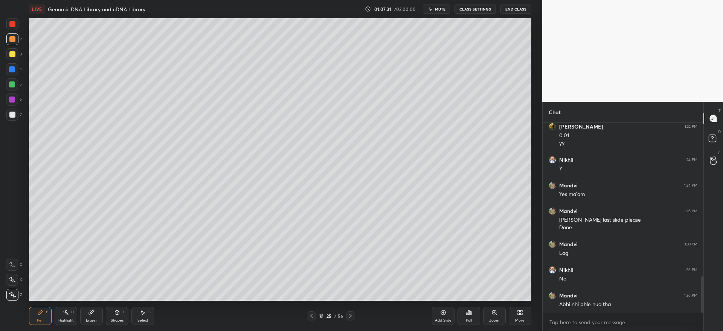
click at [14, 113] on div at bounding box center [12, 114] width 6 height 6
click at [351, 314] on icon at bounding box center [351, 316] width 6 height 6
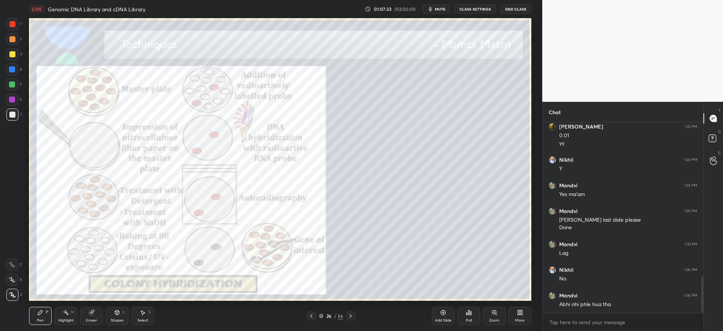
click at [353, 315] on icon at bounding box center [351, 316] width 6 height 6
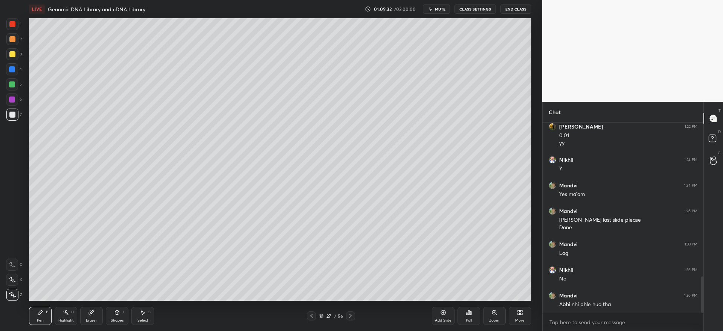
click at [353, 316] on icon at bounding box center [351, 316] width 6 height 6
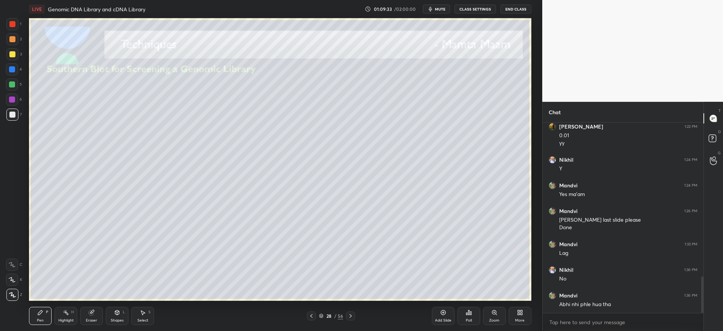
click at [14, 54] on div at bounding box center [12, 54] width 6 height 6
click at [311, 319] on div at bounding box center [311, 315] width 9 height 9
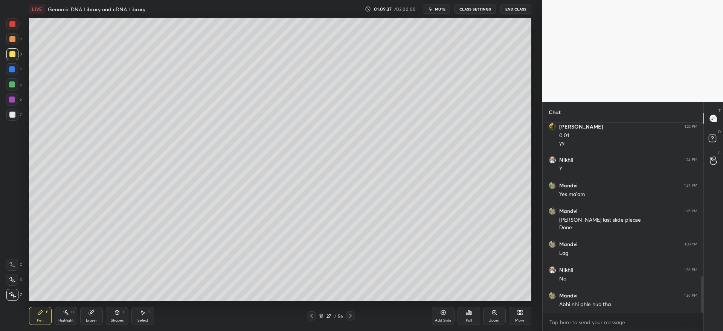
click at [311, 318] on icon at bounding box center [311, 316] width 6 height 6
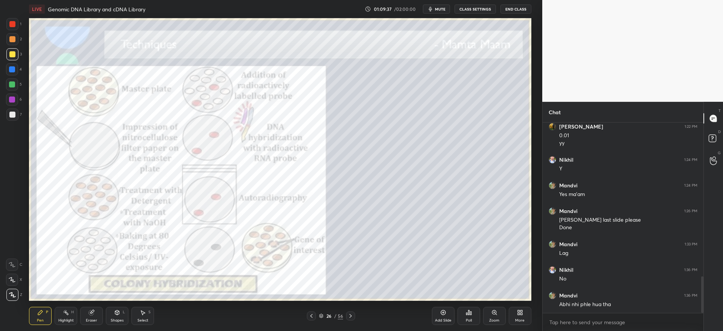
click at [314, 318] on icon at bounding box center [311, 316] width 6 height 6
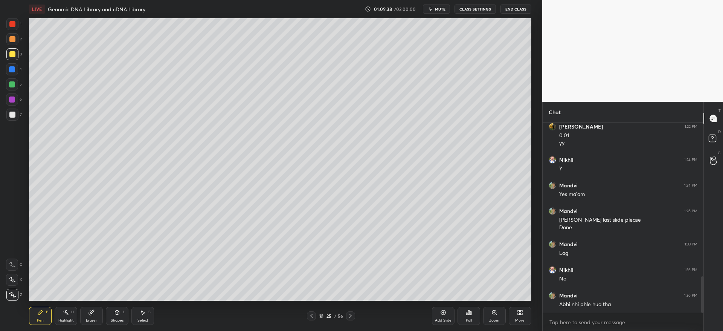
click at [316, 316] on div at bounding box center [311, 315] width 9 height 9
click at [351, 315] on icon at bounding box center [351, 316] width 6 height 6
click at [311, 318] on icon at bounding box center [311, 316] width 6 height 6
click at [353, 316] on icon at bounding box center [351, 316] width 6 height 6
click at [354, 318] on div at bounding box center [350, 315] width 9 height 9
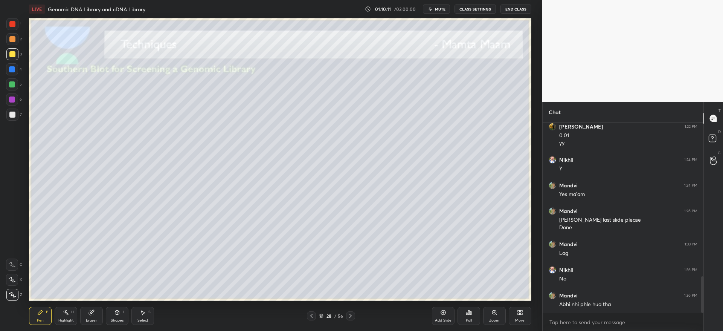
drag, startPoint x: 15, startPoint y: 122, endPoint x: 14, endPoint y: 118, distance: 4.4
click at [15, 121] on div "7" at bounding box center [13, 115] width 15 height 15
click at [11, 116] on div at bounding box center [12, 114] width 6 height 6
drag, startPoint x: 90, startPoint y: 318, endPoint x: 98, endPoint y: 307, distance: 13.1
click at [91, 316] on div "Eraser" at bounding box center [91, 316] width 23 height 18
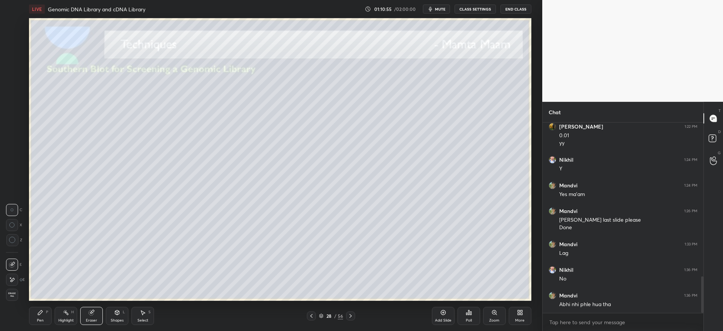
drag, startPoint x: 37, startPoint y: 319, endPoint x: 38, endPoint y: 316, distance: 3.8
click at [37, 318] on div "Pen" at bounding box center [40, 320] width 7 height 4
click at [11, 55] on div at bounding box center [12, 54] width 6 height 6
drag, startPoint x: 10, startPoint y: 89, endPoint x: 28, endPoint y: 102, distance: 22.5
click at [9, 89] on div at bounding box center [12, 84] width 12 height 12
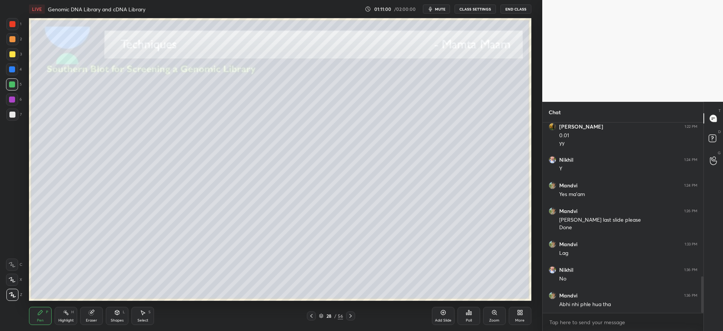
click at [15, 75] on div "4" at bounding box center [14, 70] width 16 height 15
click at [14, 42] on div at bounding box center [12, 39] width 6 height 6
click at [14, 57] on div at bounding box center [12, 54] width 12 height 12
drag, startPoint x: 13, startPoint y: 41, endPoint x: 13, endPoint y: 46, distance: 4.9
click at [13, 41] on div at bounding box center [12, 39] width 6 height 6
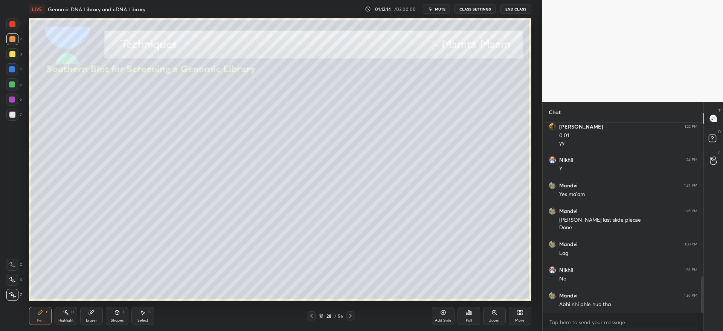
click at [12, 52] on div at bounding box center [12, 54] width 6 height 6
click at [353, 317] on icon at bounding box center [351, 316] width 6 height 6
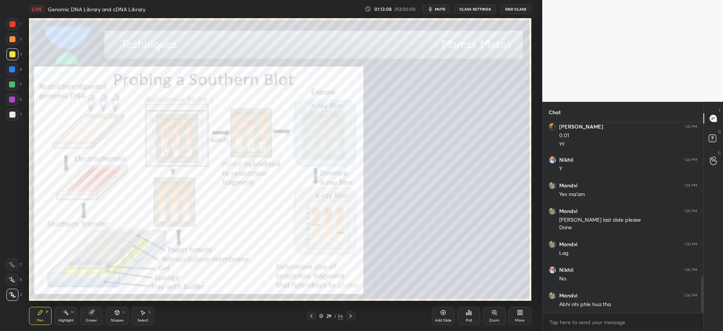
click at [313, 318] on icon at bounding box center [311, 316] width 6 height 6
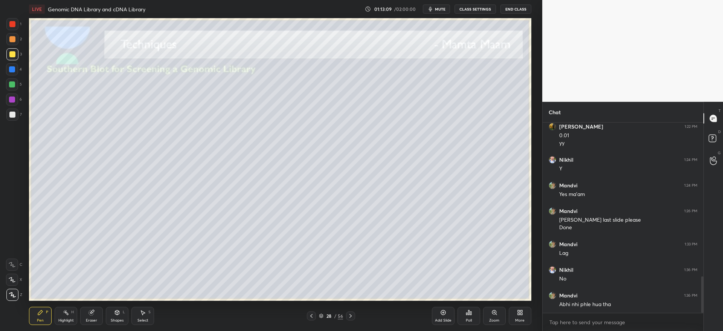
click at [436, 316] on div "Add Slide" at bounding box center [443, 316] width 23 height 18
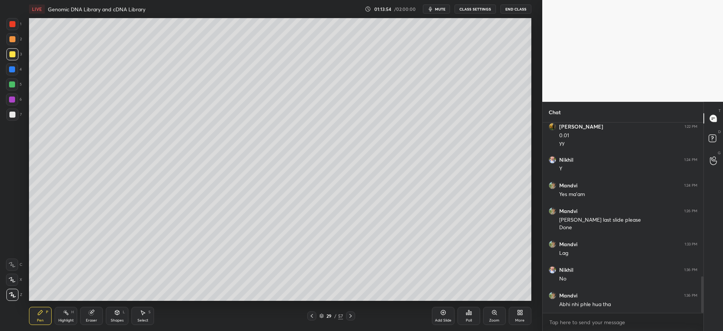
click at [8, 69] on div at bounding box center [12, 69] width 12 height 12
click at [106, 304] on div "Pen P Highlight H Eraser Shapes L Select S 29 / 57 Add Slide Poll Zoom More" at bounding box center [280, 316] width 502 height 30
click at [89, 314] on icon at bounding box center [92, 312] width 6 height 6
click at [29, 317] on div "LIVE Genomic DNA Library and cDNA Library 01:14:05 / 02:00:00 mute CLASS SETTIN…" at bounding box center [280, 165] width 512 height 331
click at [40, 314] on icon at bounding box center [40, 312] width 5 height 5
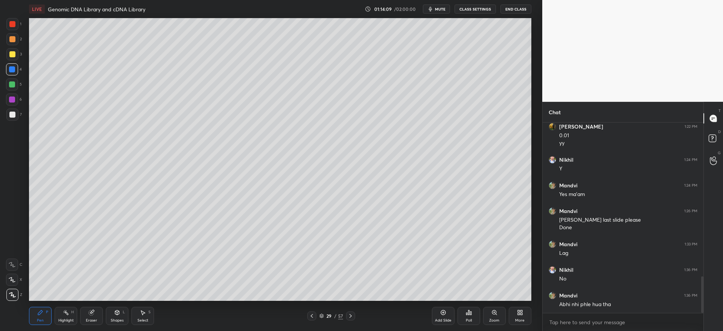
click at [17, 52] on div at bounding box center [12, 54] width 12 height 12
drag, startPoint x: 89, startPoint y: 310, endPoint x: 92, endPoint y: 305, distance: 5.9
click at [89, 310] on icon at bounding box center [92, 312] width 6 height 6
click at [38, 319] on div "Pen P" at bounding box center [40, 316] width 23 height 18
click at [36, 315] on div "Pen P" at bounding box center [40, 316] width 23 height 18
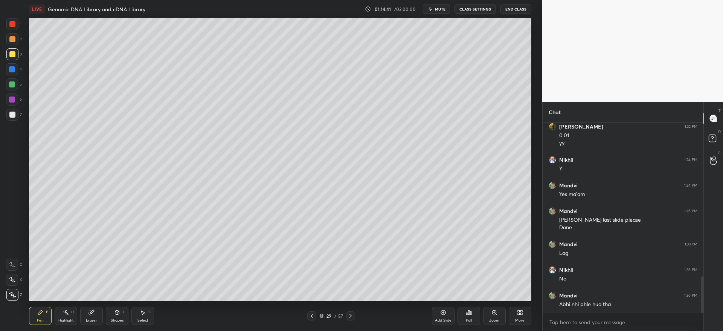
click at [17, 26] on div at bounding box center [12, 24] width 12 height 12
click at [352, 311] on div at bounding box center [350, 315] width 9 height 9
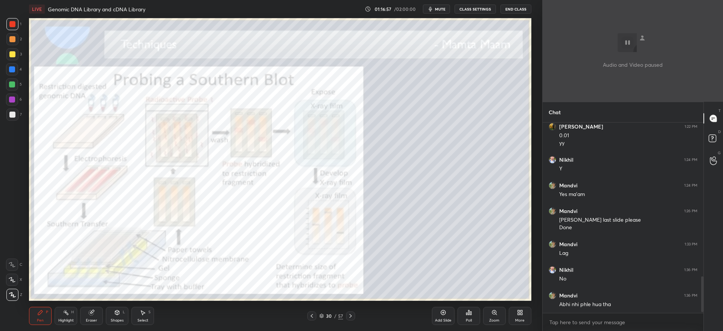
scroll to position [835, 0]
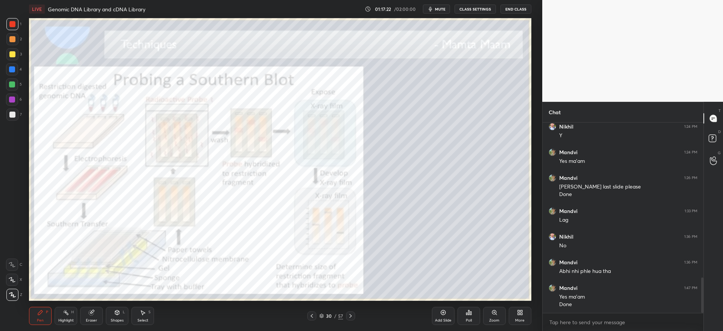
click at [307, 313] on div "30 / 57" at bounding box center [330, 315] width 201 height 9
click at [312, 316] on icon at bounding box center [312, 316] width 6 height 6
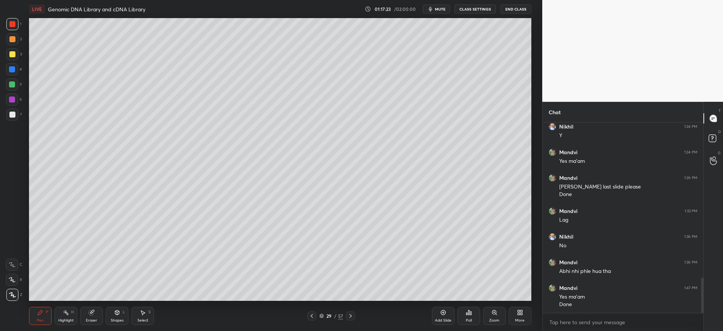
click at [312, 317] on icon at bounding box center [312, 316] width 6 height 6
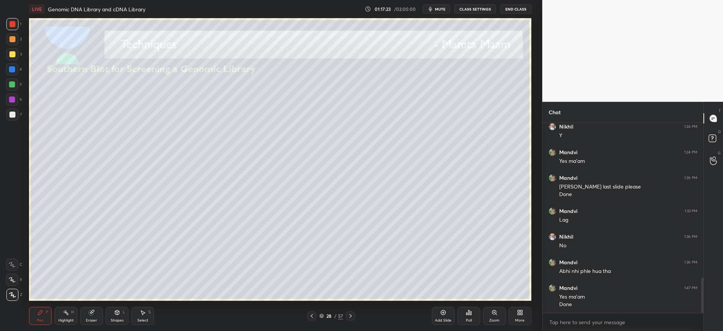
click at [312, 318] on icon at bounding box center [312, 316] width 6 height 6
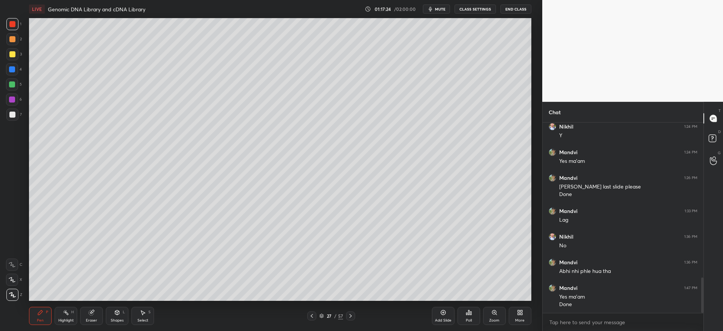
click at [312, 319] on div at bounding box center [311, 315] width 9 height 9
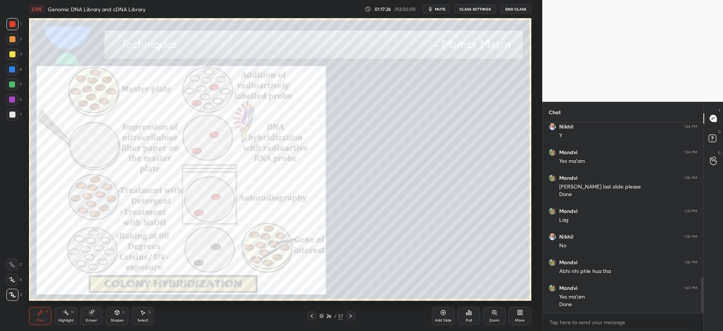
click at [351, 320] on div "Pen P Highlight H Eraser Shapes L Select S 26 / 57 Add Slide Poll Zoom More" at bounding box center [280, 316] width 502 height 30
click at [353, 318] on icon at bounding box center [351, 316] width 6 height 6
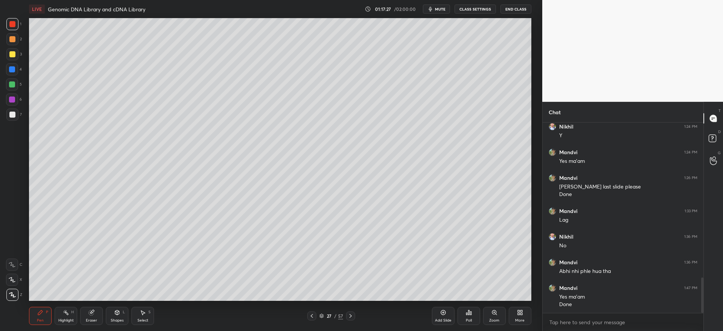
click at [353, 318] on icon at bounding box center [351, 316] width 6 height 6
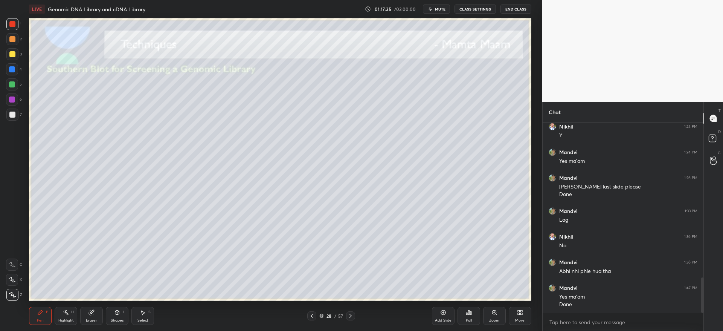
click at [353, 315] on icon at bounding box center [351, 316] width 6 height 6
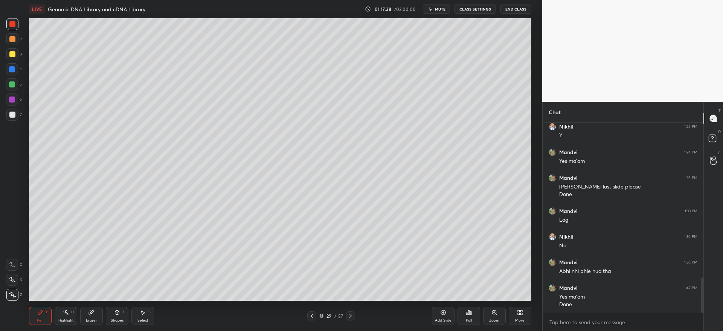
click at [15, 57] on div at bounding box center [12, 54] width 12 height 12
click at [17, 53] on div at bounding box center [12, 54] width 12 height 12
click at [13, 36] on div at bounding box center [12, 39] width 6 height 6
click at [353, 316] on icon at bounding box center [351, 316] width 6 height 6
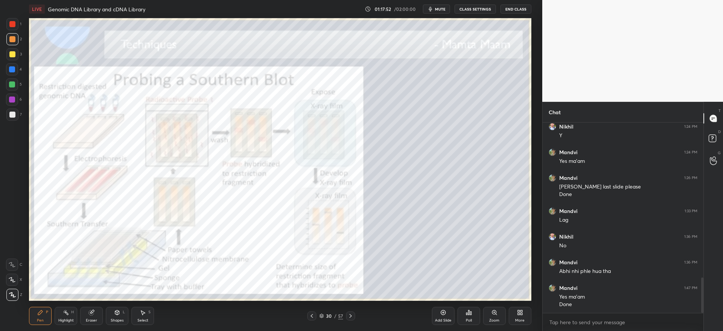
scroll to position [867, 0]
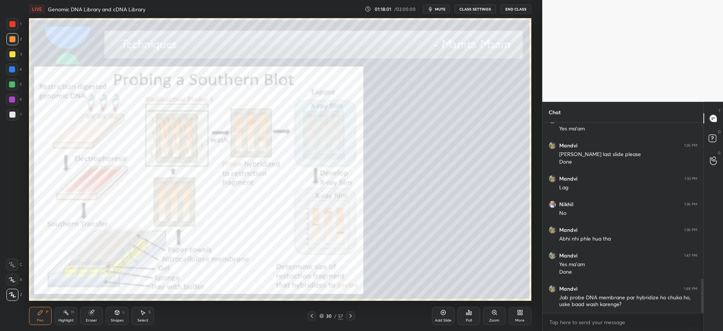
drag, startPoint x: 16, startPoint y: 32, endPoint x: 24, endPoint y: 41, distance: 12.3
click at [17, 32] on div "1" at bounding box center [13, 25] width 15 height 15
click at [490, 321] on div "Zoom" at bounding box center [494, 320] width 10 height 4
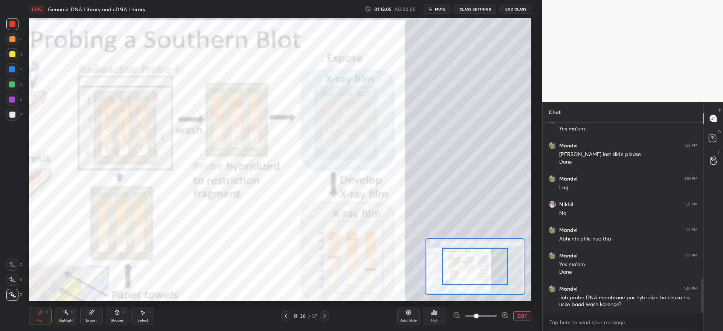
click at [488, 318] on span at bounding box center [481, 315] width 32 height 11
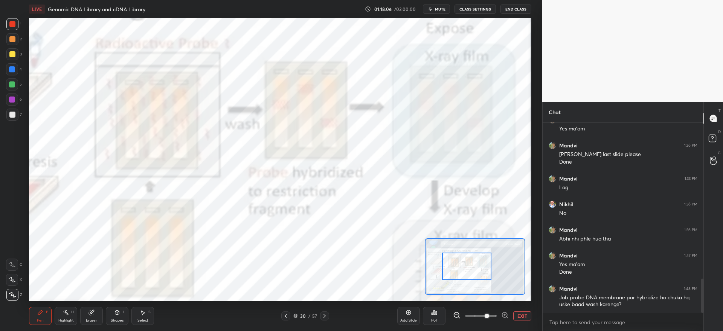
drag, startPoint x: 483, startPoint y: 270, endPoint x: 475, endPoint y: 266, distance: 9.1
click at [475, 267] on div at bounding box center [466, 265] width 49 height 27
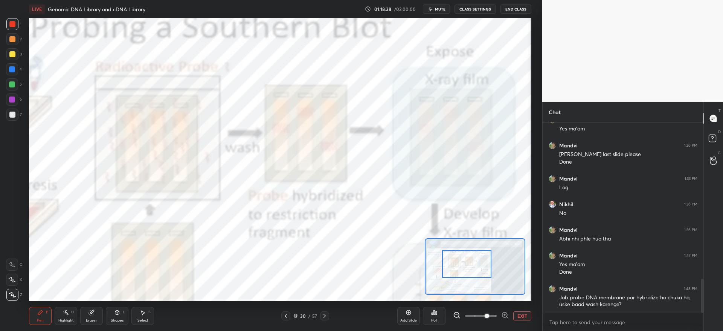
click at [14, 278] on icon at bounding box center [12, 279] width 7 height 5
drag, startPoint x: 15, startPoint y: 260, endPoint x: 27, endPoint y: 285, distance: 28.0
click at [15, 260] on div at bounding box center [12, 264] width 12 height 12
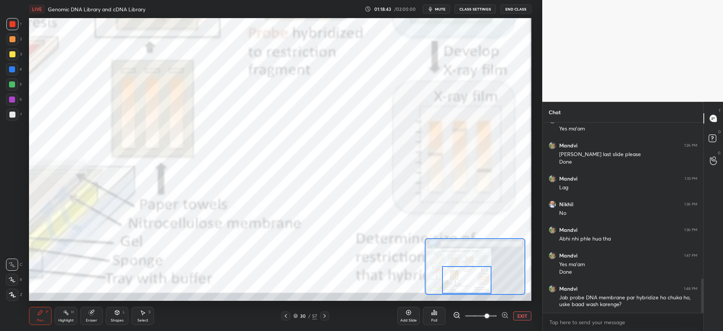
drag, startPoint x: 468, startPoint y: 270, endPoint x: 467, endPoint y: 287, distance: 16.6
click at [467, 289] on div at bounding box center [466, 279] width 49 height 27
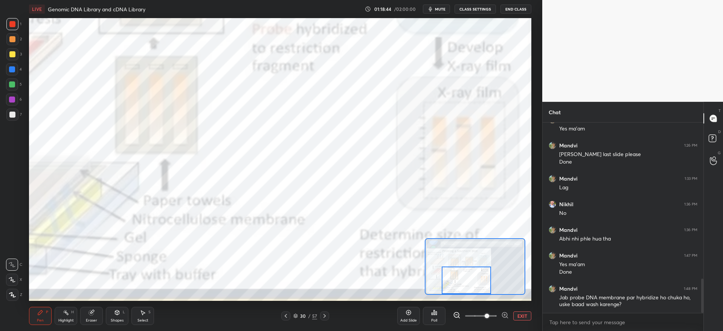
click at [19, 99] on div "6" at bounding box center [14, 99] width 16 height 12
click at [518, 317] on button "EXIT" at bounding box center [522, 315] width 18 height 9
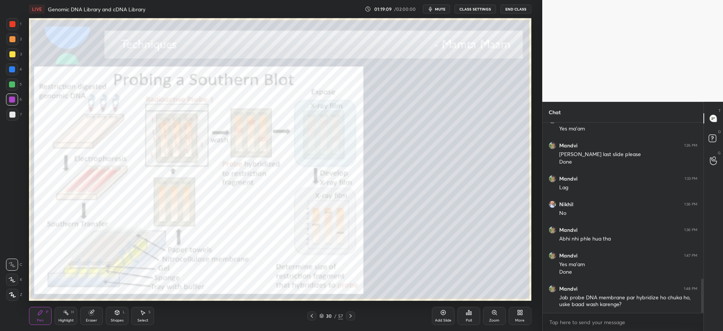
click at [14, 31] on div "1" at bounding box center [13, 25] width 15 height 15
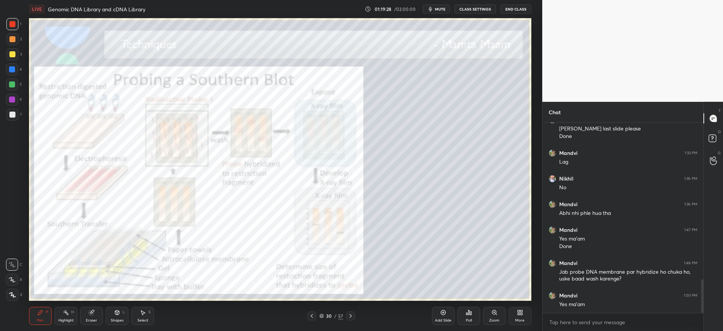
click at [352, 314] on icon at bounding box center [351, 316] width 6 height 6
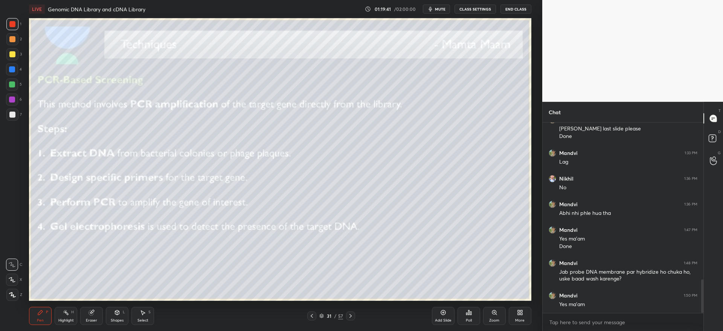
click at [14, 101] on div at bounding box center [12, 99] width 6 height 6
click at [14, 86] on div at bounding box center [12, 84] width 6 height 6
click at [10, 55] on div at bounding box center [12, 54] width 6 height 6
click at [12, 41] on div at bounding box center [12, 39] width 6 height 6
drag, startPoint x: 14, startPoint y: 66, endPoint x: 11, endPoint y: 63, distance: 4.3
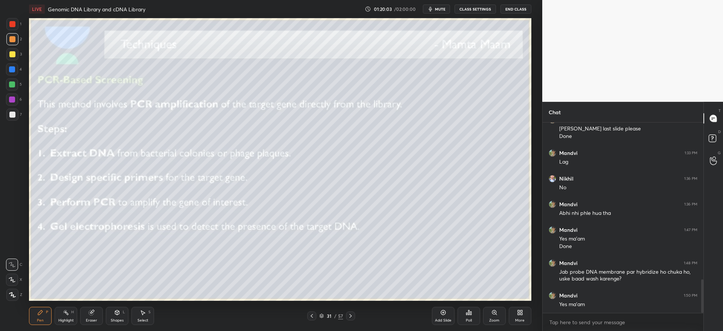
click at [11, 63] on div "1 2 3 4 5 6 7" at bounding box center [14, 70] width 16 height 105
drag, startPoint x: 10, startPoint y: 57, endPoint x: 21, endPoint y: 64, distance: 13.1
click at [9, 57] on div at bounding box center [12, 54] width 12 height 12
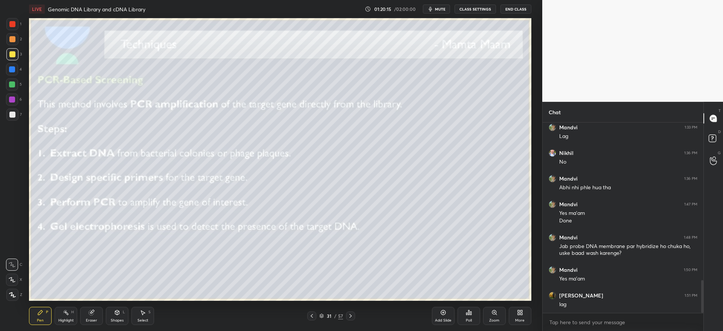
drag, startPoint x: 12, startPoint y: 40, endPoint x: 18, endPoint y: 44, distance: 7.5
click at [13, 40] on div at bounding box center [12, 39] width 6 height 6
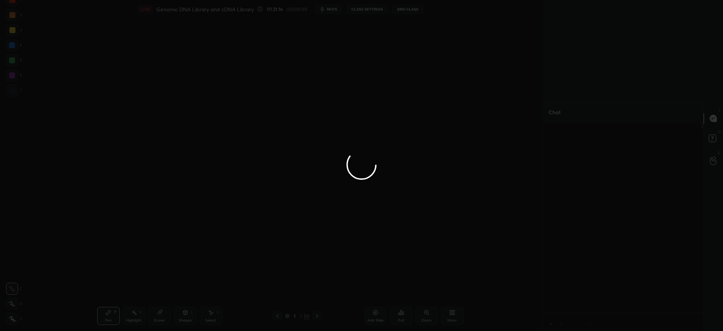
type textarea "x"
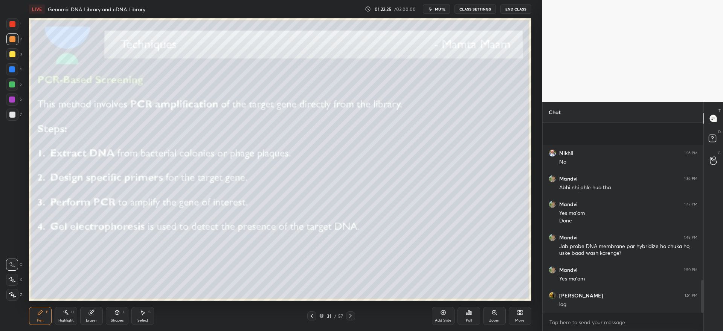
scroll to position [914, 0]
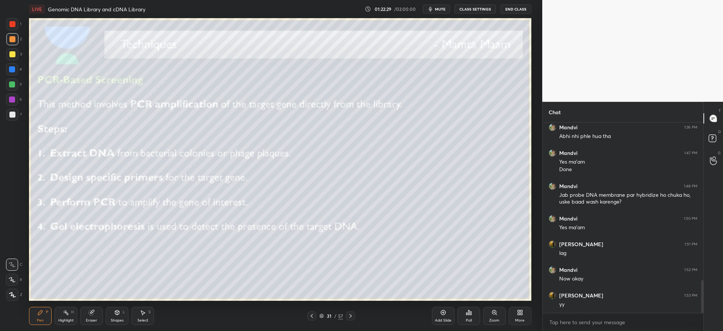
click at [350, 314] on icon at bounding box center [351, 316] width 2 height 4
click at [351, 315] on icon at bounding box center [351, 316] width 2 height 4
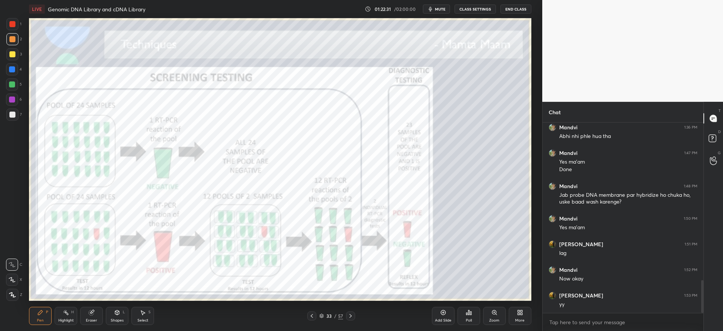
click at [316, 318] on div at bounding box center [311, 315] width 9 height 9
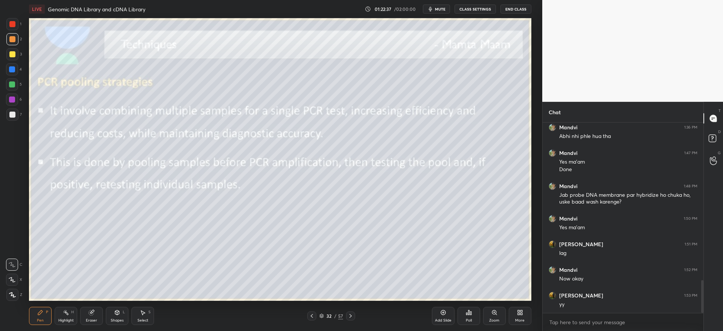
click at [10, 56] on div at bounding box center [12, 54] width 6 height 6
click at [310, 316] on icon at bounding box center [312, 316] width 6 height 6
click at [352, 317] on icon at bounding box center [351, 316] width 6 height 6
drag, startPoint x: 9, startPoint y: 38, endPoint x: 10, endPoint y: 43, distance: 4.6
click at [8, 41] on div at bounding box center [12, 39] width 12 height 12
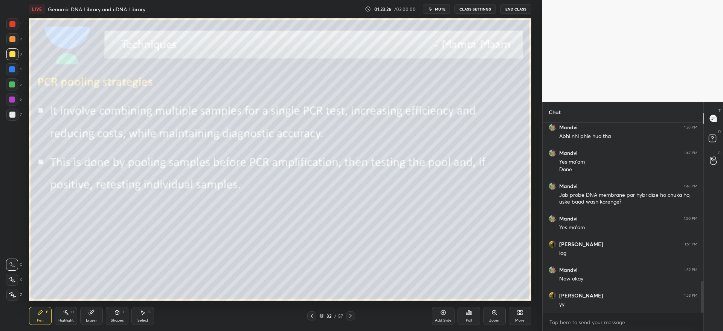
scroll to position [940, 0]
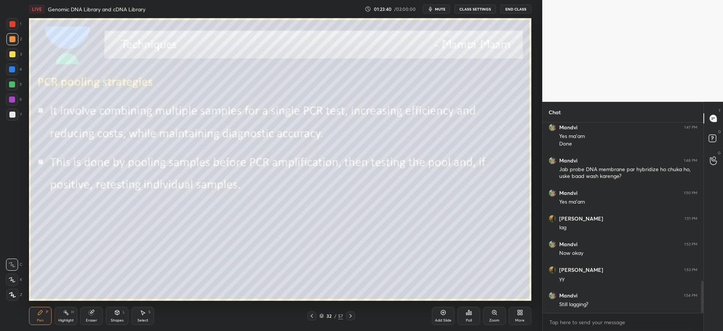
click at [12, 56] on div at bounding box center [12, 54] width 12 height 12
click at [445, 316] on div "Add Slide" at bounding box center [443, 316] width 23 height 18
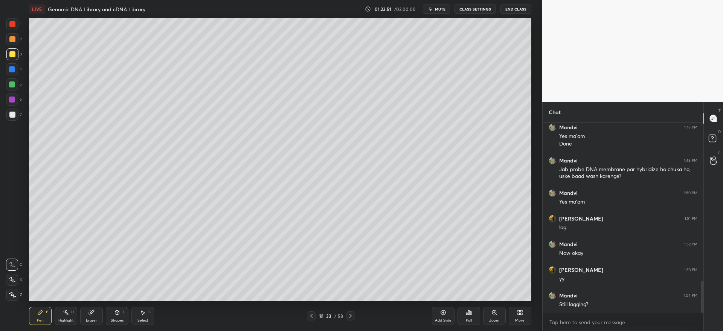
click at [15, 113] on div at bounding box center [12, 114] width 12 height 12
drag, startPoint x: 11, startPoint y: 58, endPoint x: 24, endPoint y: 63, distance: 13.8
click at [11, 59] on div at bounding box center [12, 54] width 12 height 12
click at [90, 317] on div "Eraser" at bounding box center [91, 316] width 23 height 18
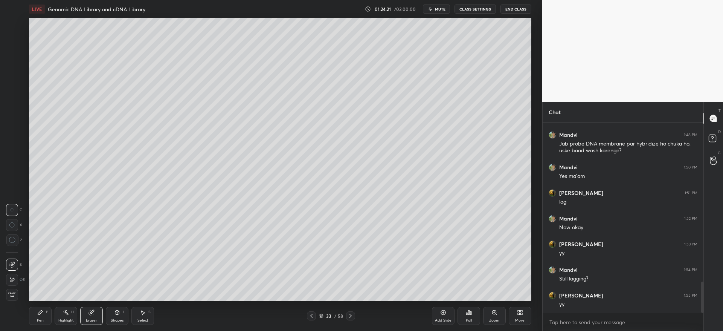
click at [39, 311] on icon at bounding box center [40, 312] width 6 height 6
drag, startPoint x: 340, startPoint y: 319, endPoint x: 354, endPoint y: 315, distance: 13.7
click at [351, 316] on div "33 / 58" at bounding box center [331, 315] width 48 height 9
click at [353, 313] on div at bounding box center [350, 315] width 9 height 9
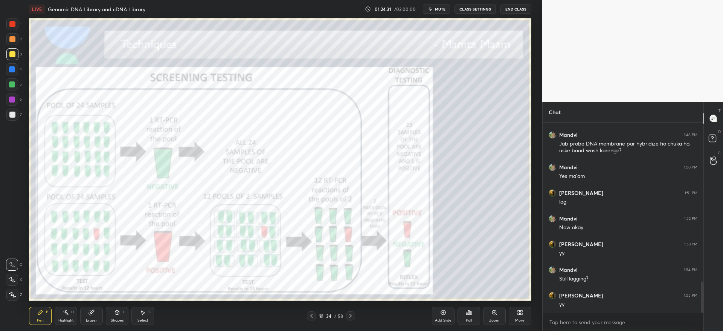
click at [313, 314] on icon at bounding box center [311, 316] width 6 height 6
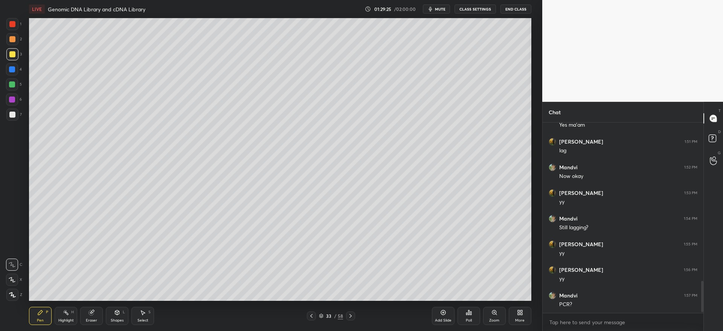
scroll to position [964, 0]
click at [16, 41] on div at bounding box center [12, 39] width 12 height 12
click at [14, 301] on div "1 2 3 4 5 6 7 C X Z C X Z E E Erase all H H LIVE Genomic DNA Library and cDNA L…" at bounding box center [268, 165] width 536 height 331
click at [17, 295] on div at bounding box center [12, 295] width 12 height 12
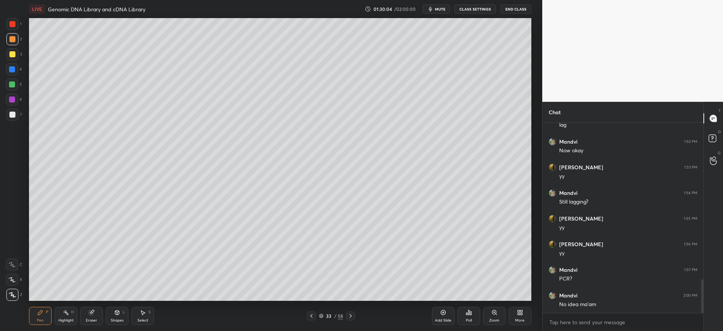
drag, startPoint x: 90, startPoint y: 316, endPoint x: 96, endPoint y: 303, distance: 14.2
click at [91, 313] on div "Eraser" at bounding box center [91, 316] width 23 height 18
click at [36, 312] on div "Pen P" at bounding box center [40, 316] width 23 height 18
click at [309, 314] on div at bounding box center [311, 315] width 9 height 9
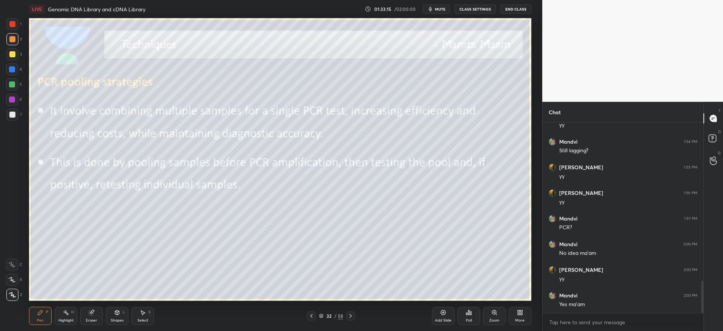
drag, startPoint x: 13, startPoint y: 102, endPoint x: 28, endPoint y: 115, distance: 19.5
click at [13, 103] on div at bounding box center [12, 99] width 12 height 12
click at [350, 313] on icon at bounding box center [351, 316] width 6 height 6
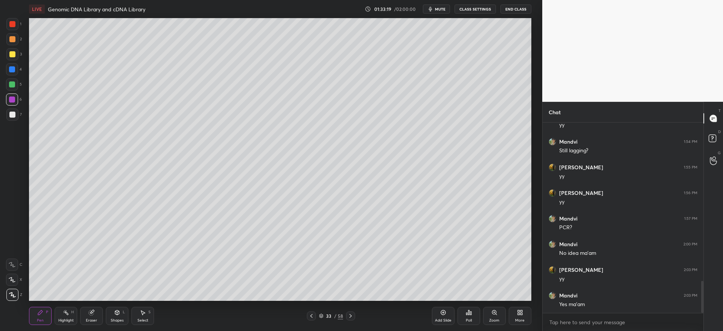
click at [351, 313] on icon at bounding box center [351, 316] width 6 height 6
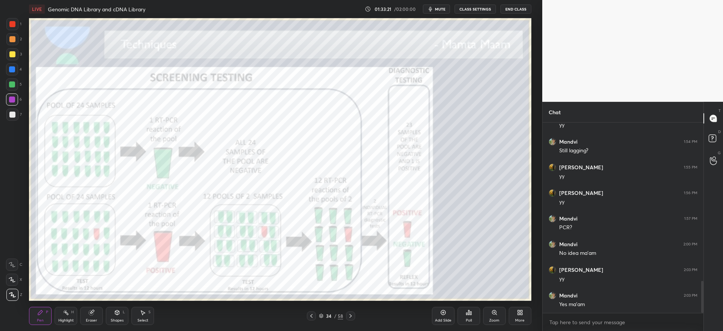
click at [15, 58] on div "3" at bounding box center [13, 54] width 15 height 12
click at [10, 91] on div "5" at bounding box center [14, 85] width 16 height 15
click at [353, 318] on icon at bounding box center [351, 316] width 6 height 6
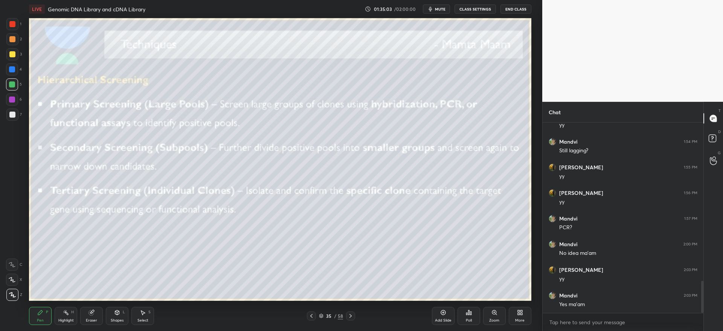
click at [11, 60] on div at bounding box center [12, 54] width 12 height 12
click at [351, 318] on icon at bounding box center [351, 316] width 6 height 6
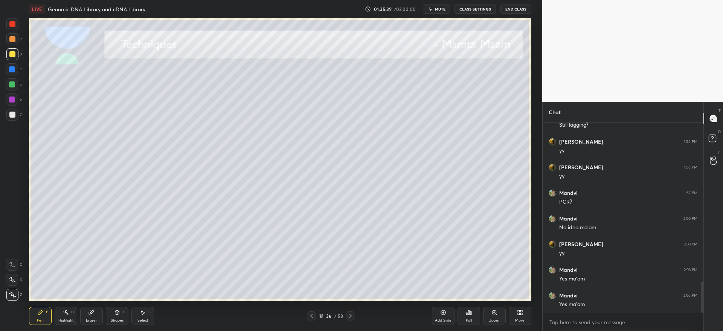
click at [350, 313] on icon at bounding box center [351, 316] width 6 height 6
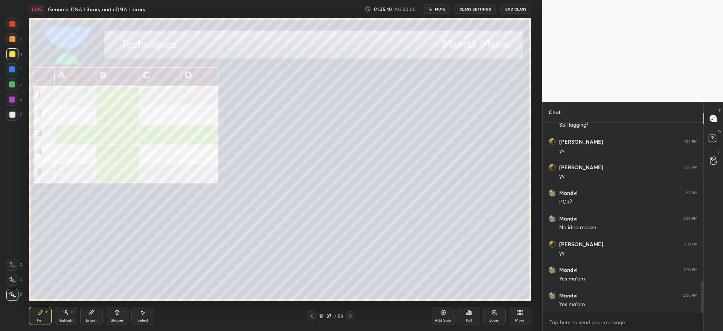
click at [311, 316] on icon at bounding box center [311, 316] width 6 height 6
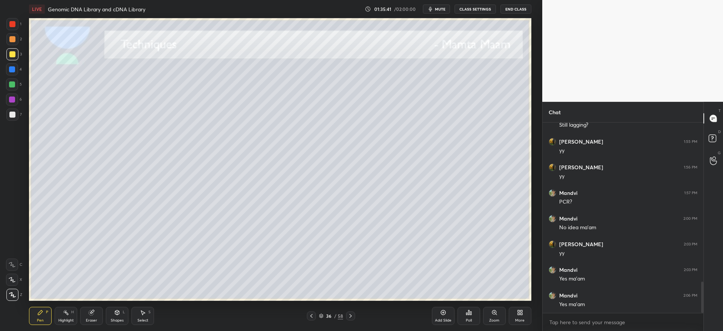
click at [12, 101] on div at bounding box center [12, 99] width 6 height 6
click at [18, 59] on div "3" at bounding box center [13, 54] width 15 height 12
click at [17, 114] on div at bounding box center [12, 114] width 12 height 12
click at [353, 314] on div at bounding box center [350, 315] width 9 height 9
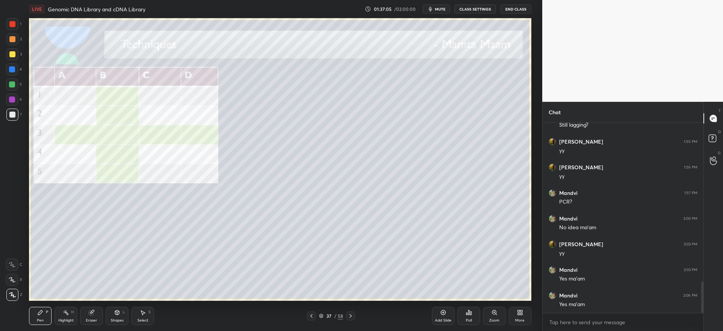
click at [12, 101] on div at bounding box center [12, 99] width 6 height 6
click at [14, 22] on div at bounding box center [12, 24] width 6 height 6
click at [314, 319] on div at bounding box center [311, 315] width 9 height 9
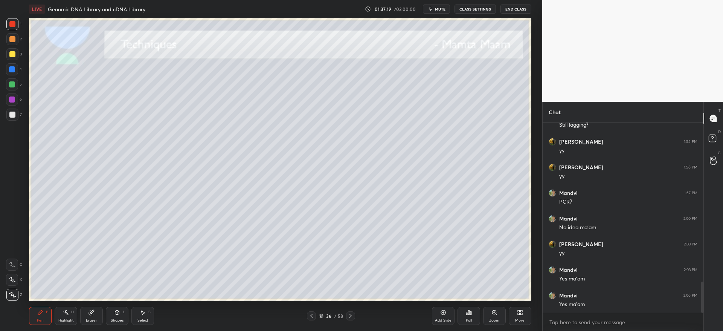
click at [311, 317] on icon at bounding box center [311, 316] width 6 height 6
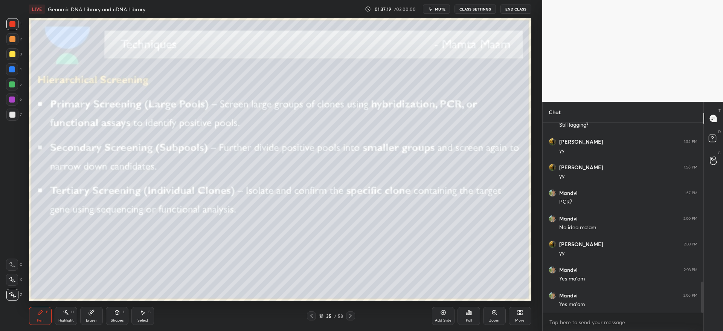
click at [312, 319] on div at bounding box center [311, 315] width 9 height 9
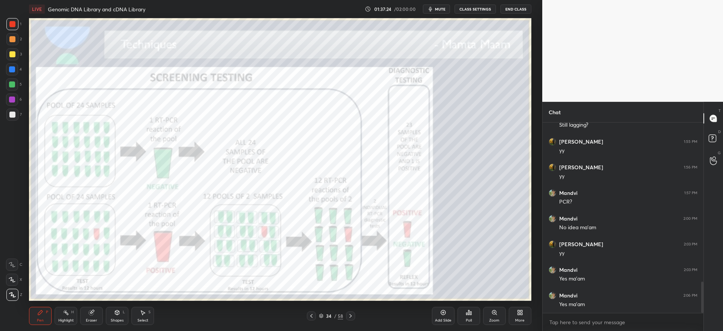
click at [350, 317] on icon at bounding box center [351, 316] width 6 height 6
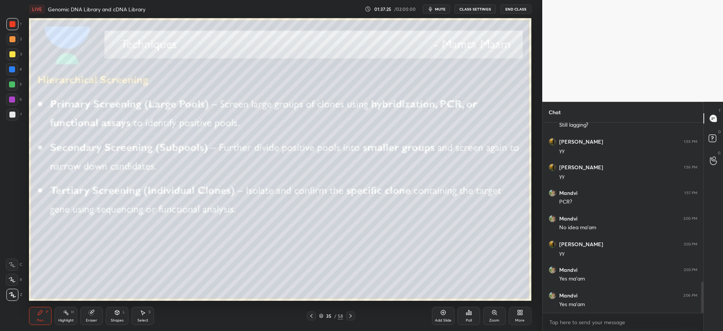
click at [349, 319] on div at bounding box center [350, 315] width 9 height 9
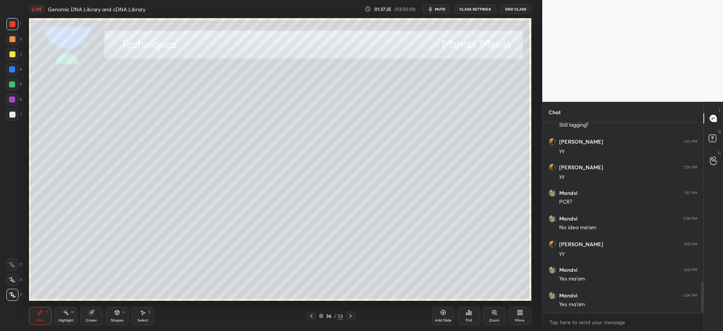
click at [353, 317] on icon at bounding box center [351, 316] width 6 height 6
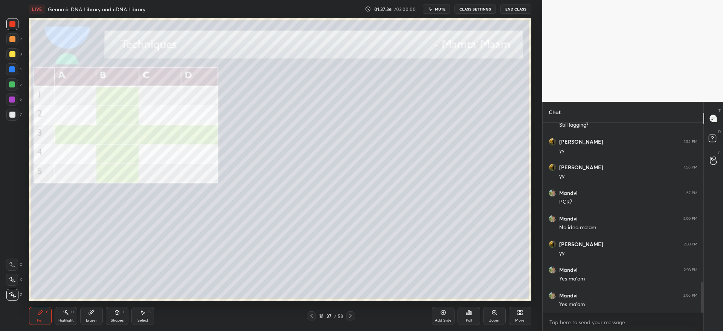
click at [9, 93] on div "5" at bounding box center [14, 85] width 16 height 15
click at [14, 99] on div at bounding box center [12, 99] width 6 height 6
click at [351, 316] on icon at bounding box center [351, 316] width 2 height 4
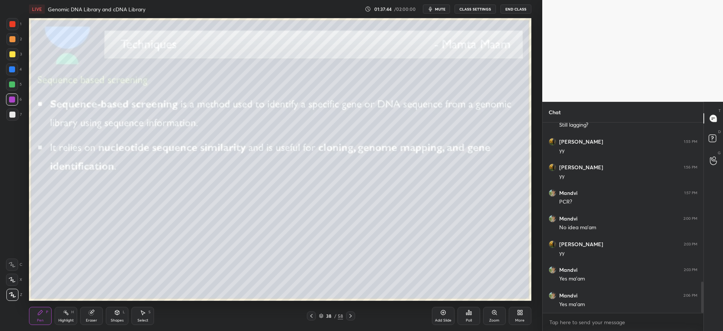
click at [350, 318] on icon at bounding box center [351, 316] width 6 height 6
click at [315, 317] on div "39 / 58" at bounding box center [331, 315] width 48 height 9
click at [313, 316] on icon at bounding box center [311, 316] width 6 height 6
click at [16, 51] on div at bounding box center [12, 54] width 12 height 12
click at [11, 41] on div at bounding box center [12, 39] width 6 height 6
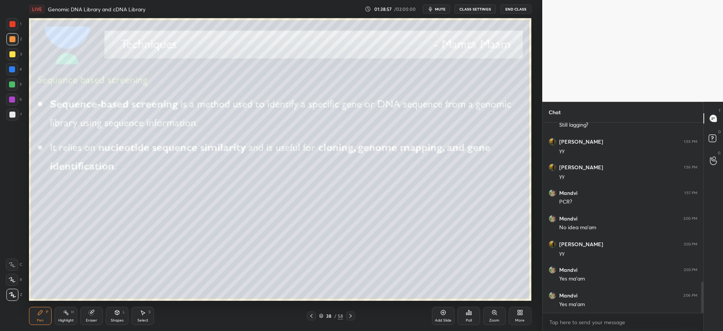
drag, startPoint x: 9, startPoint y: 59, endPoint x: 24, endPoint y: 71, distance: 19.3
click at [9, 60] on div "3" at bounding box center [13, 55] width 15 height 15
click at [12, 73] on div at bounding box center [12, 69] width 12 height 12
click at [353, 315] on icon at bounding box center [351, 316] width 6 height 6
click at [15, 55] on div at bounding box center [12, 54] width 6 height 6
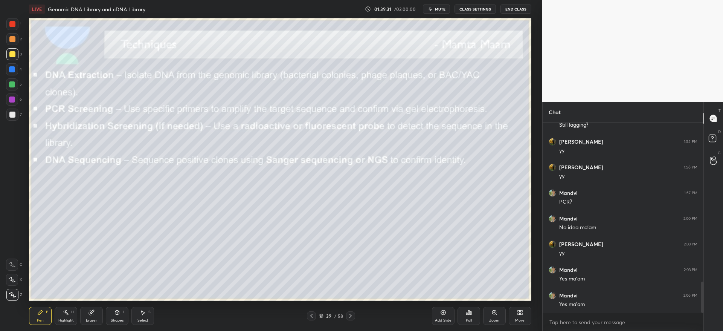
drag, startPoint x: 17, startPoint y: 52, endPoint x: 12, endPoint y: 38, distance: 14.9
click at [13, 44] on div "1 2 3 4 5 6 7" at bounding box center [14, 70] width 16 height 105
click at [12, 39] on div at bounding box center [12, 39] width 6 height 6
click at [11, 56] on div at bounding box center [12, 54] width 6 height 6
click at [352, 314] on icon at bounding box center [351, 316] width 6 height 6
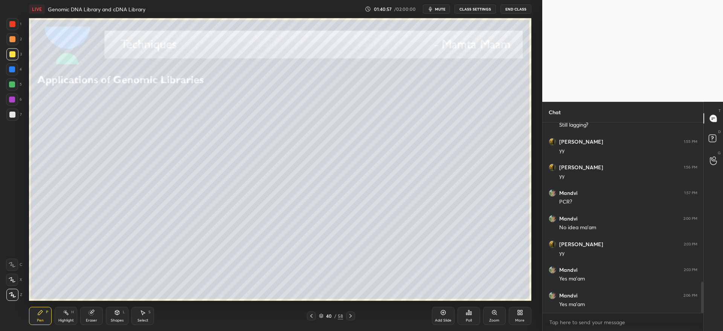
click at [13, 58] on div at bounding box center [12, 54] width 12 height 12
click at [14, 118] on div at bounding box center [12, 114] width 12 height 12
click at [13, 38] on div at bounding box center [12, 39] width 6 height 6
click at [13, 39] on div at bounding box center [12, 39] width 6 height 6
click at [12, 117] on div at bounding box center [12, 114] width 6 height 6
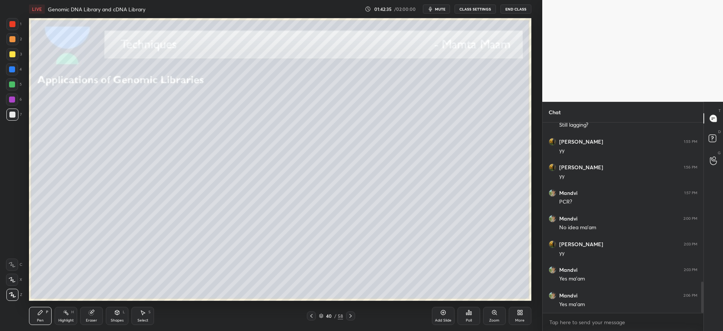
click at [353, 315] on icon at bounding box center [351, 316] width 6 height 6
drag, startPoint x: 5, startPoint y: 55, endPoint x: 11, endPoint y: 56, distance: 5.7
click at [6, 55] on div at bounding box center [12, 54] width 12 height 12
click at [90, 318] on div "Eraser" at bounding box center [91, 320] width 11 height 4
click at [40, 316] on div "Pen P" at bounding box center [40, 316] width 23 height 18
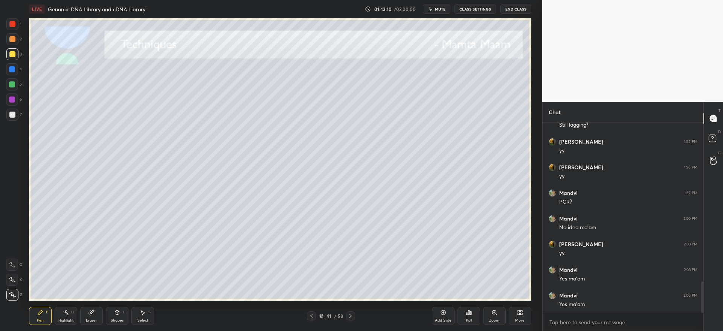
click at [14, 118] on div at bounding box center [12, 114] width 12 height 12
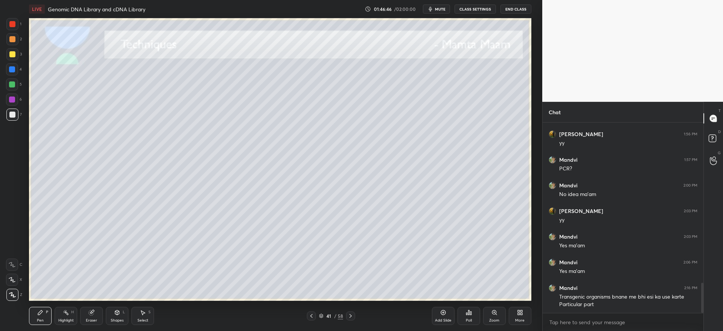
click at [354, 317] on div at bounding box center [350, 315] width 9 height 9
click at [307, 315] on div at bounding box center [311, 315] width 9 height 9
click at [12, 58] on div at bounding box center [12, 54] width 12 height 12
click at [9, 108] on div at bounding box center [12, 114] width 12 height 12
click at [14, 113] on div at bounding box center [12, 114] width 6 height 6
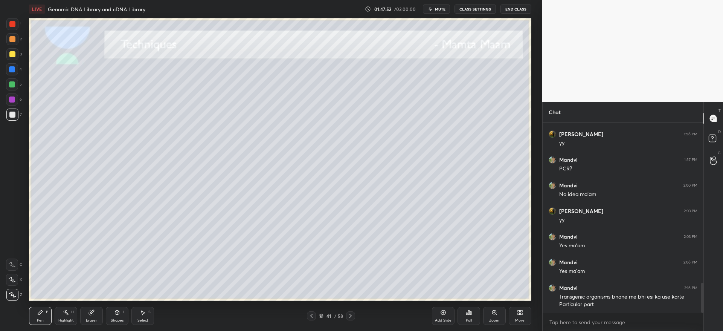
click at [350, 318] on icon at bounding box center [351, 316] width 6 height 6
click at [311, 319] on div at bounding box center [311, 315] width 9 height 9
click at [444, 315] on div "Add Slide" at bounding box center [443, 316] width 23 height 18
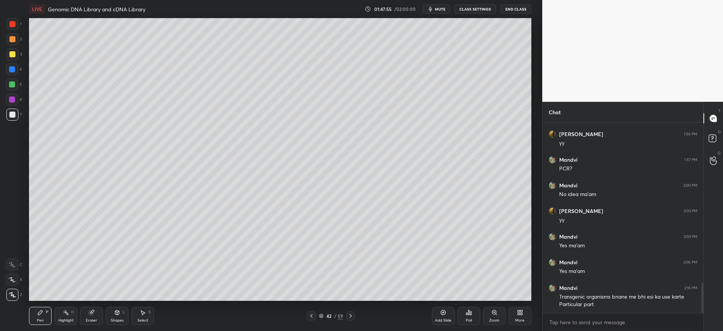
scroll to position [1030, 0]
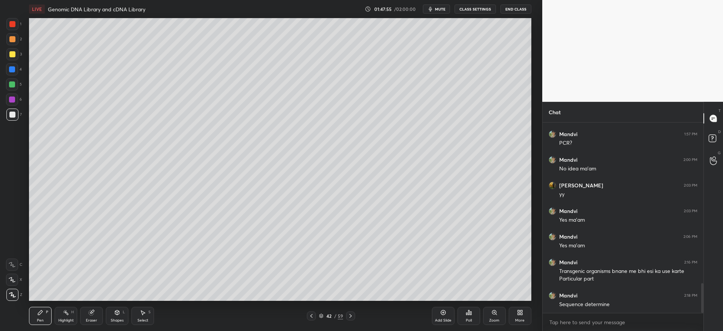
click at [12, 53] on div at bounding box center [12, 54] width 6 height 6
click at [14, 117] on div at bounding box center [12, 114] width 12 height 12
click at [9, 57] on div at bounding box center [12, 54] width 12 height 12
click at [27, 162] on div "Setting up your live class Poll for secs No correct answer Start poll" at bounding box center [280, 159] width 512 height 282
click at [14, 114] on div at bounding box center [12, 114] width 6 height 6
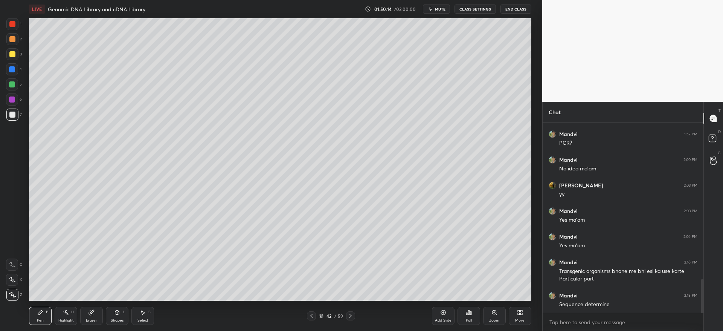
scroll to position [37381, 37151]
click at [350, 317] on icon at bounding box center [351, 316] width 2 height 4
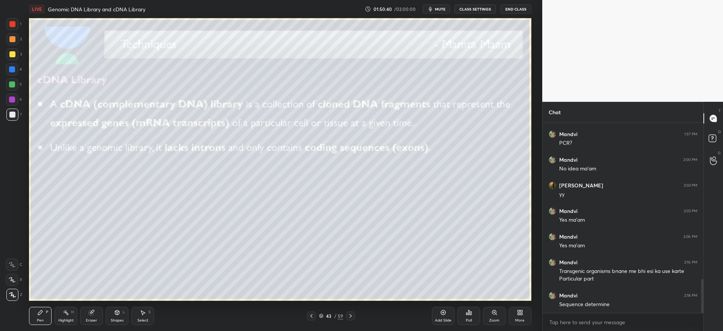
click at [15, 54] on div at bounding box center [12, 54] width 6 height 6
click at [11, 40] on div at bounding box center [12, 39] width 6 height 6
drag, startPoint x: 110, startPoint y: 312, endPoint x: 111, endPoint y: 306, distance: 6.0
click at [110, 311] on div "Shapes L" at bounding box center [117, 316] width 23 height 18
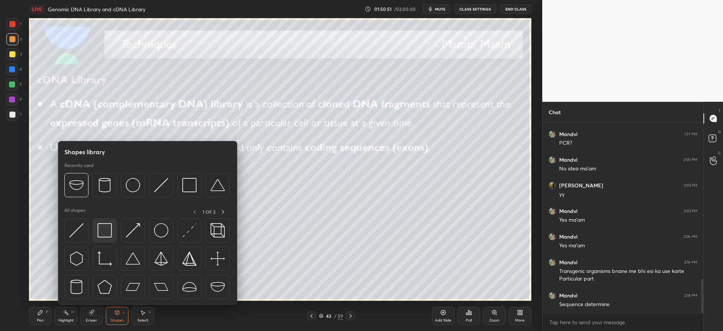
click at [106, 232] on img at bounding box center [105, 230] width 14 height 14
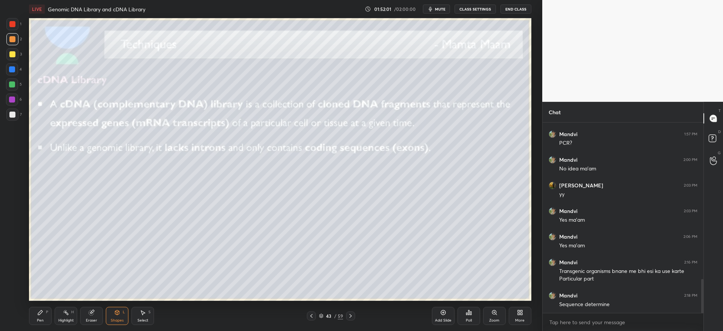
click at [12, 58] on div at bounding box center [12, 54] width 12 height 12
click at [351, 311] on div at bounding box center [350, 315] width 9 height 9
click at [308, 316] on div at bounding box center [311, 315] width 9 height 9
click at [443, 315] on div "Add Slide" at bounding box center [443, 316] width 23 height 18
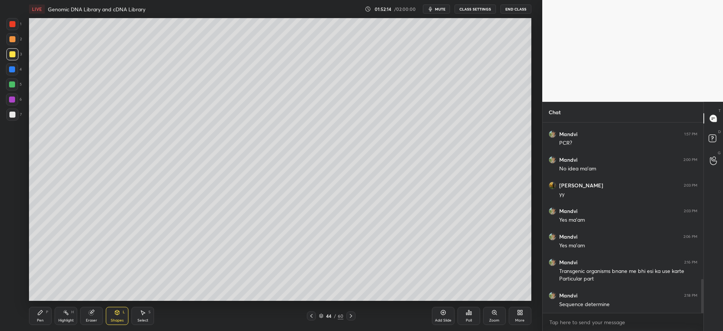
drag, startPoint x: 14, startPoint y: 50, endPoint x: 12, endPoint y: 61, distance: 11.1
click at [14, 50] on div at bounding box center [12, 54] width 12 height 12
click at [42, 314] on icon at bounding box center [40, 312] width 6 height 6
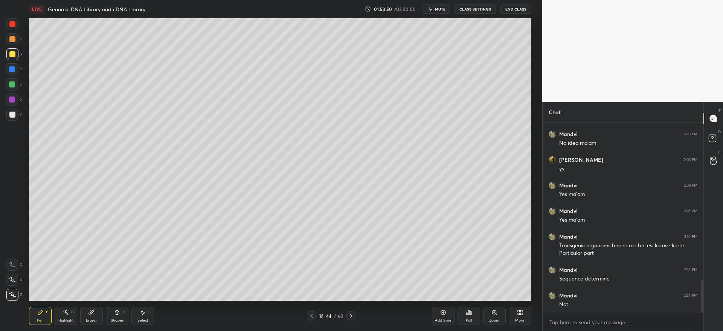
click at [15, 73] on div at bounding box center [12, 69] width 12 height 12
click at [11, 55] on div at bounding box center [12, 54] width 6 height 6
click at [350, 314] on icon at bounding box center [351, 316] width 2 height 4
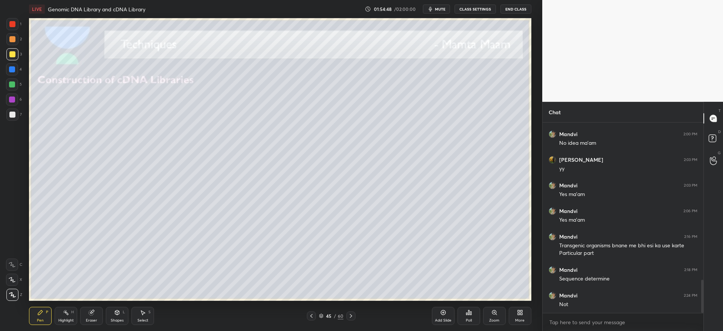
click at [15, 40] on div at bounding box center [12, 39] width 12 height 12
click at [13, 117] on div at bounding box center [12, 114] width 6 height 6
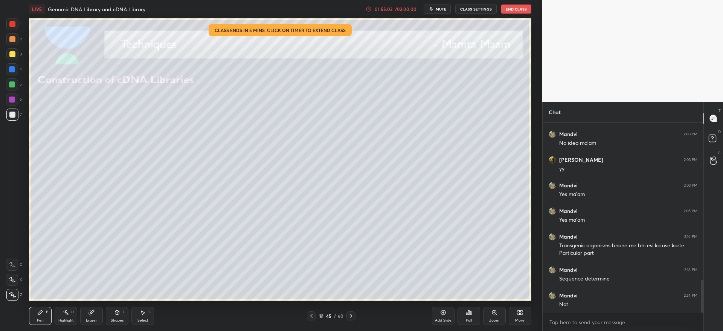
click at [391, 7] on div "01:55:02" at bounding box center [383, 9] width 21 height 5
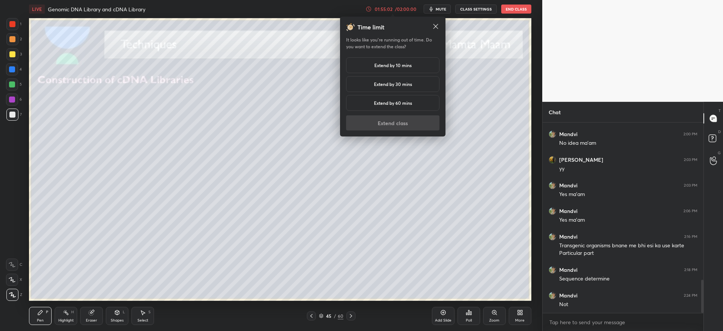
drag, startPoint x: 392, startPoint y: 64, endPoint x: 393, endPoint y: 68, distance: 4.6
click at [393, 63] on h5 "Extend by 10 mins" at bounding box center [392, 65] width 37 height 7
click at [400, 125] on button "Extend class" at bounding box center [392, 122] width 93 height 15
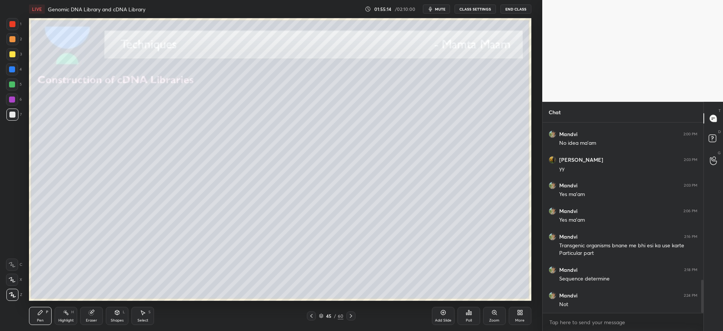
click at [15, 52] on div at bounding box center [12, 54] width 12 height 12
drag, startPoint x: 90, startPoint y: 315, endPoint x: 89, endPoint y: 311, distance: 4.3
click at [90, 312] on icon at bounding box center [92, 312] width 6 height 6
click at [39, 313] on icon at bounding box center [40, 312] width 5 height 5
click at [16, 116] on div at bounding box center [12, 114] width 12 height 12
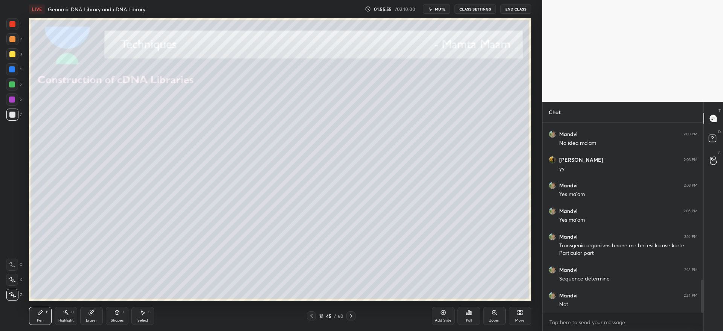
click at [12, 42] on div at bounding box center [12, 39] width 6 height 6
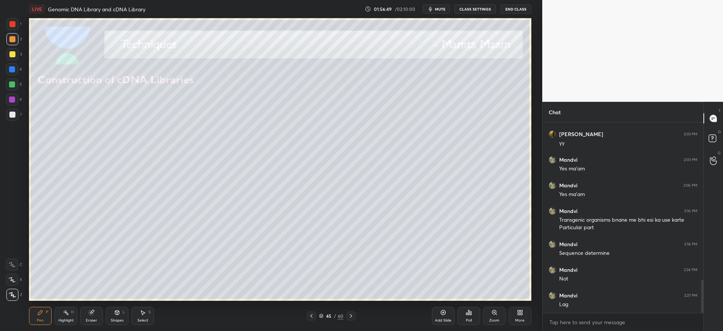
scroll to position [37381, 37151]
click at [352, 315] on icon at bounding box center [351, 316] width 6 height 6
click at [442, 318] on div "Add Slide" at bounding box center [443, 320] width 17 height 4
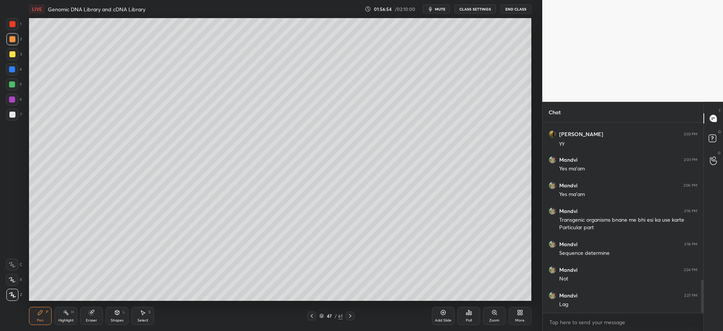
click at [14, 59] on div at bounding box center [12, 54] width 12 height 12
click at [13, 121] on div "7" at bounding box center [13, 115] width 15 height 15
click at [14, 57] on div at bounding box center [12, 54] width 12 height 12
drag, startPoint x: 14, startPoint y: 55, endPoint x: 28, endPoint y: 122, distance: 68.4
click at [14, 56] on div at bounding box center [12, 54] width 6 height 6
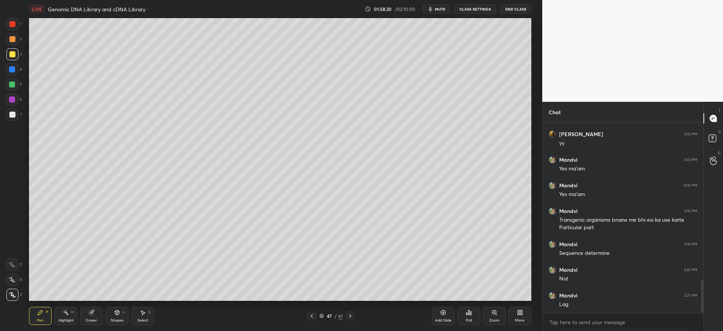
click at [13, 119] on div at bounding box center [12, 114] width 12 height 12
click at [351, 319] on div at bounding box center [350, 315] width 9 height 9
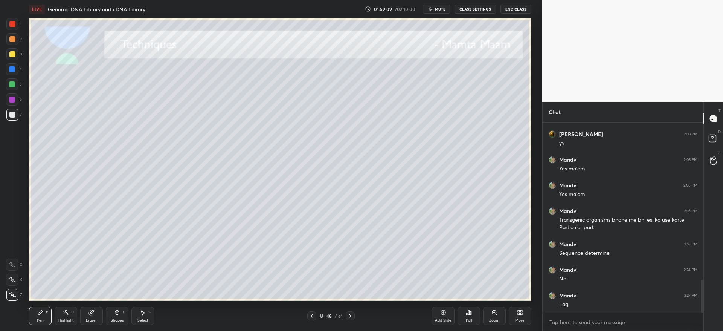
click at [12, 63] on div "1 2 3 4 5 6 7" at bounding box center [14, 70] width 16 height 105
click at [6, 56] on div at bounding box center [12, 54] width 12 height 12
click at [14, 55] on div at bounding box center [12, 54] width 6 height 6
click at [14, 117] on div at bounding box center [12, 114] width 6 height 6
drag, startPoint x: 89, startPoint y: 323, endPoint x: 93, endPoint y: 306, distance: 17.9
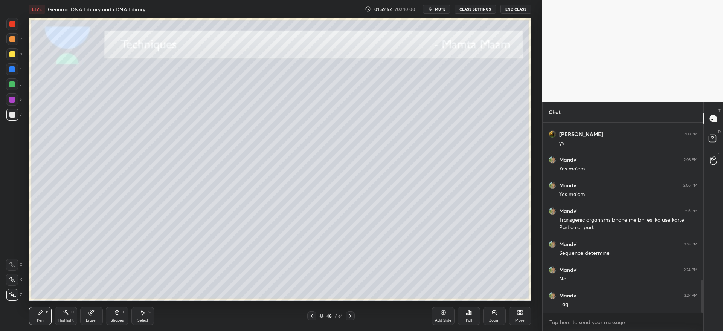
click at [89, 321] on div "Eraser" at bounding box center [91, 316] width 23 height 18
drag, startPoint x: 43, startPoint y: 313, endPoint x: 43, endPoint y: 302, distance: 10.6
click at [43, 311] on icon at bounding box center [40, 312] width 6 height 6
click at [324, 315] on icon at bounding box center [321, 315] width 5 height 5
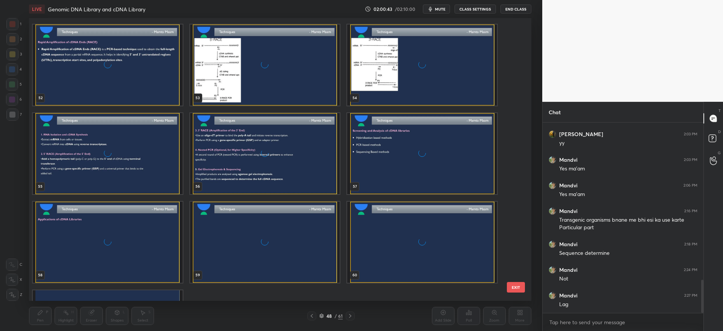
scroll to position [1576, 0]
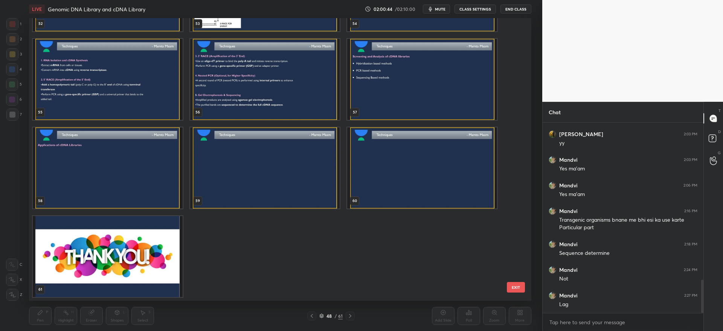
click at [94, 269] on img "grid" at bounding box center [108, 256] width 150 height 81
click at [96, 269] on img "grid" at bounding box center [108, 256] width 150 height 81
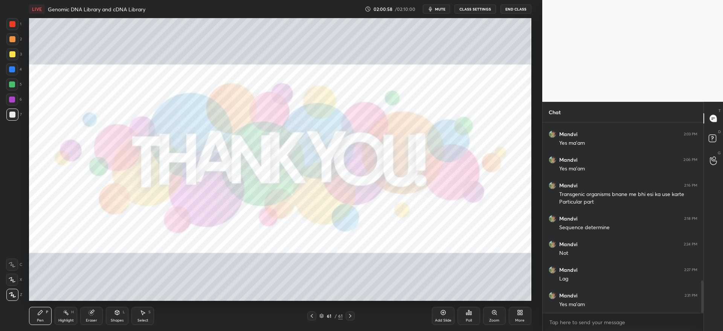
scroll to position [958, 0]
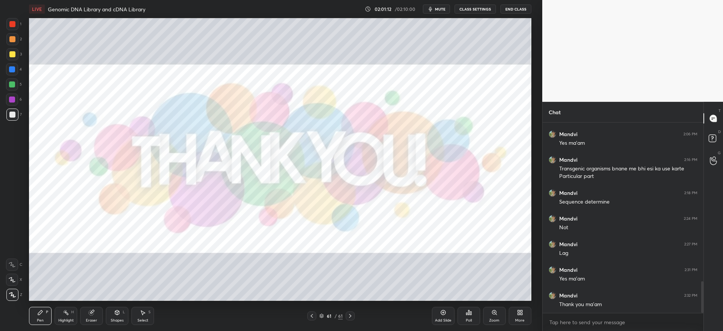
click at [511, 7] on button "End Class" at bounding box center [516, 9] width 31 height 9
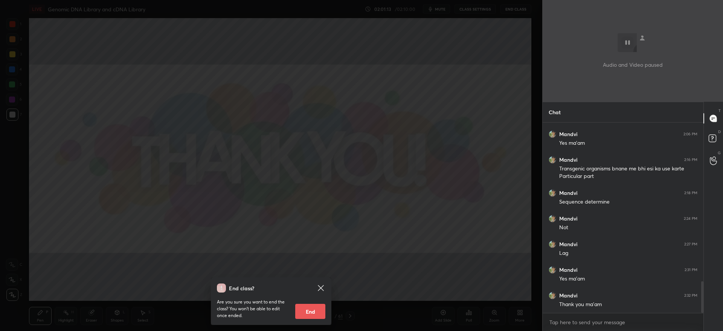
click at [313, 311] on button "End" at bounding box center [310, 311] width 30 height 15
type textarea "x"
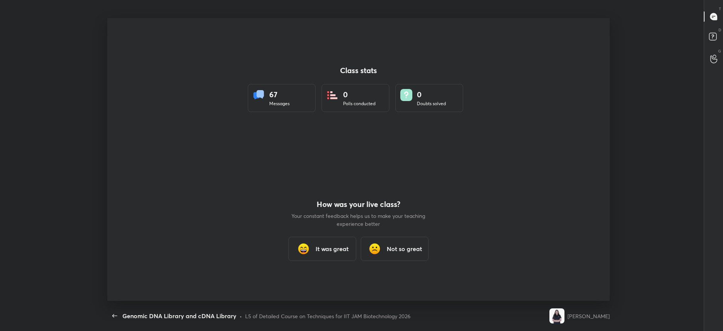
scroll to position [37381, 36946]
